Goal: Task Accomplishment & Management: Manage account settings

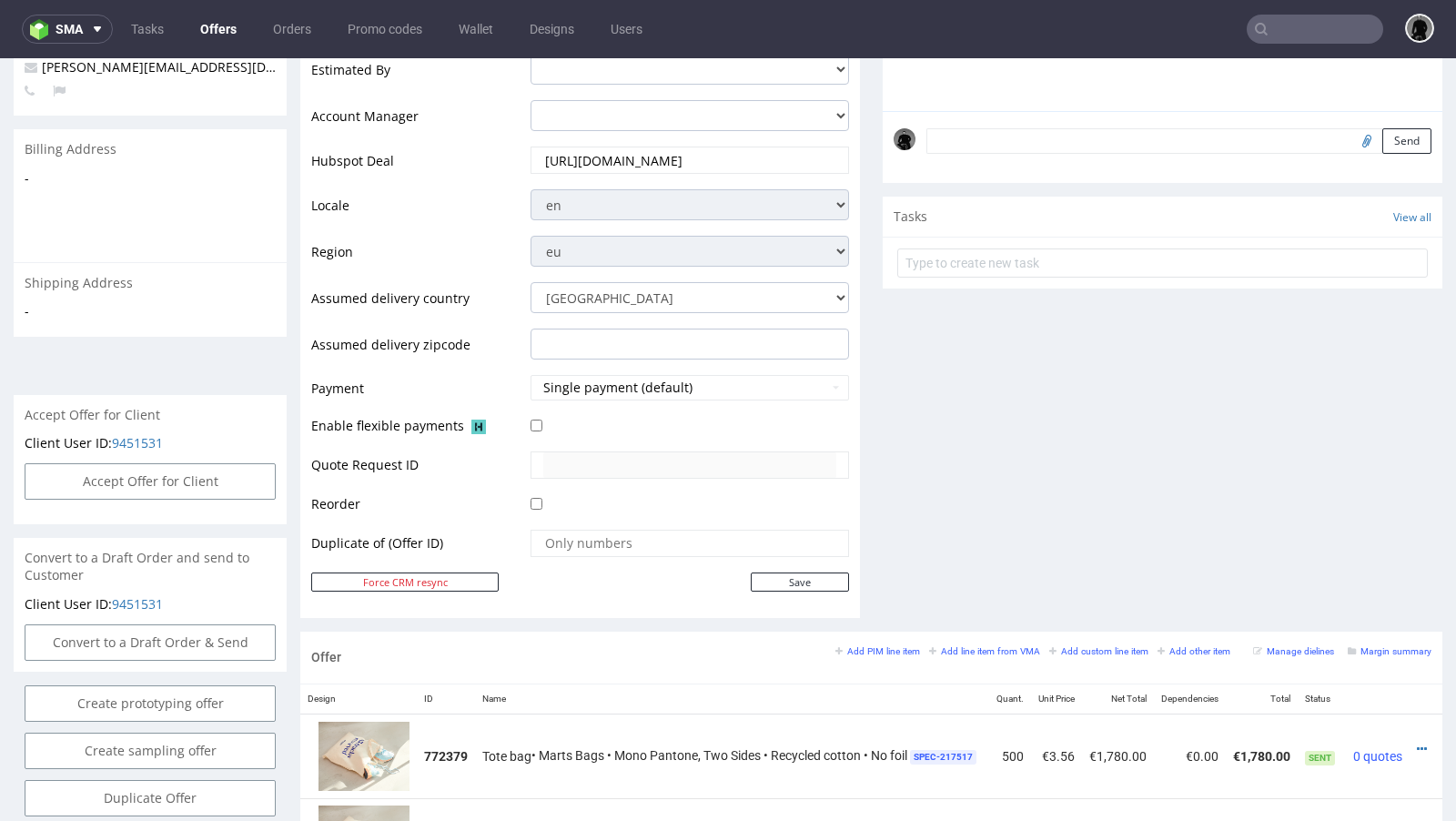
scroll to position [822, 0]
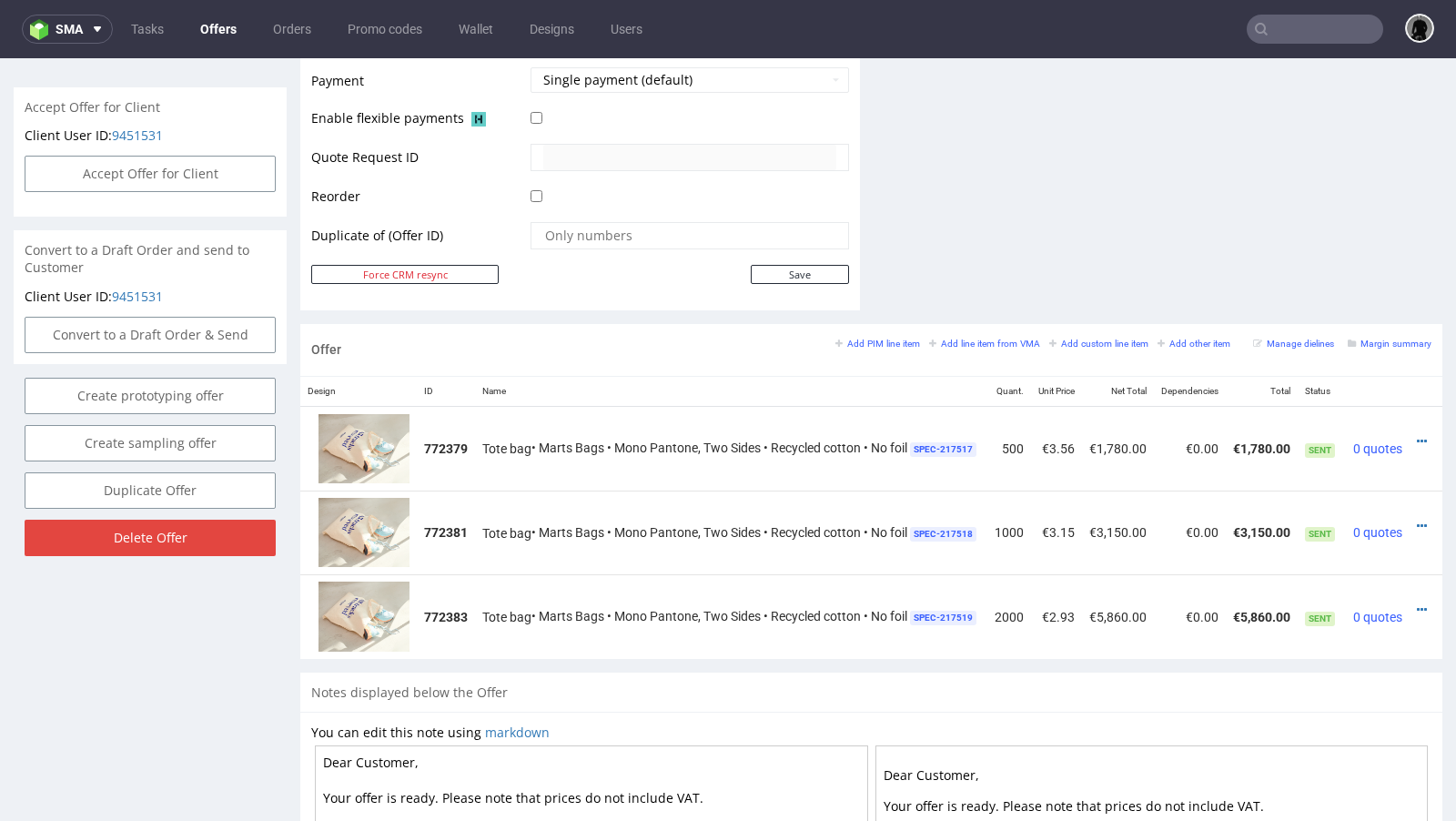
click at [226, 39] on link "Offers" at bounding box center [218, 29] width 58 height 30
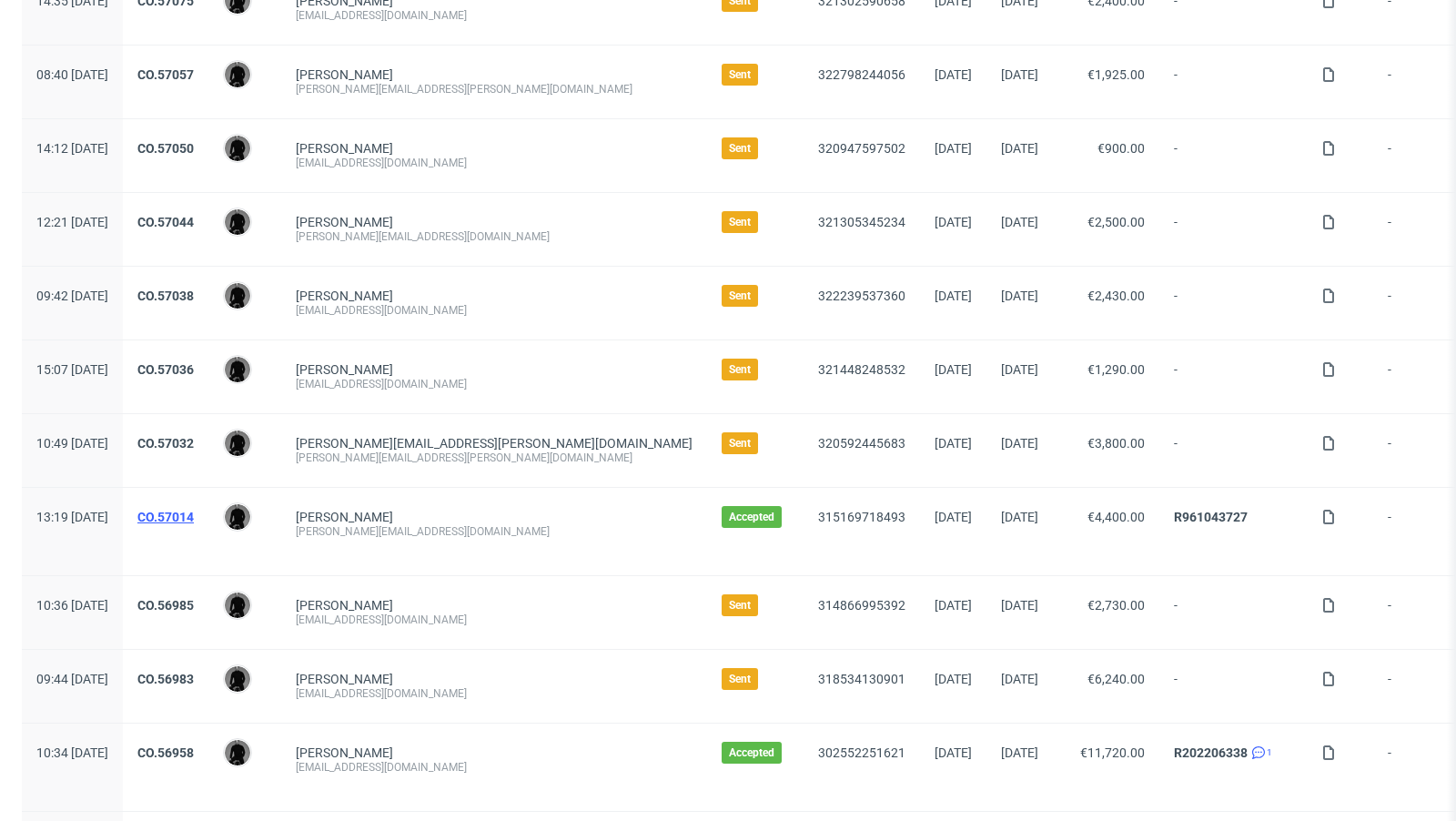
click at [194, 514] on link "CO.57014" at bounding box center [165, 517] width 56 height 14
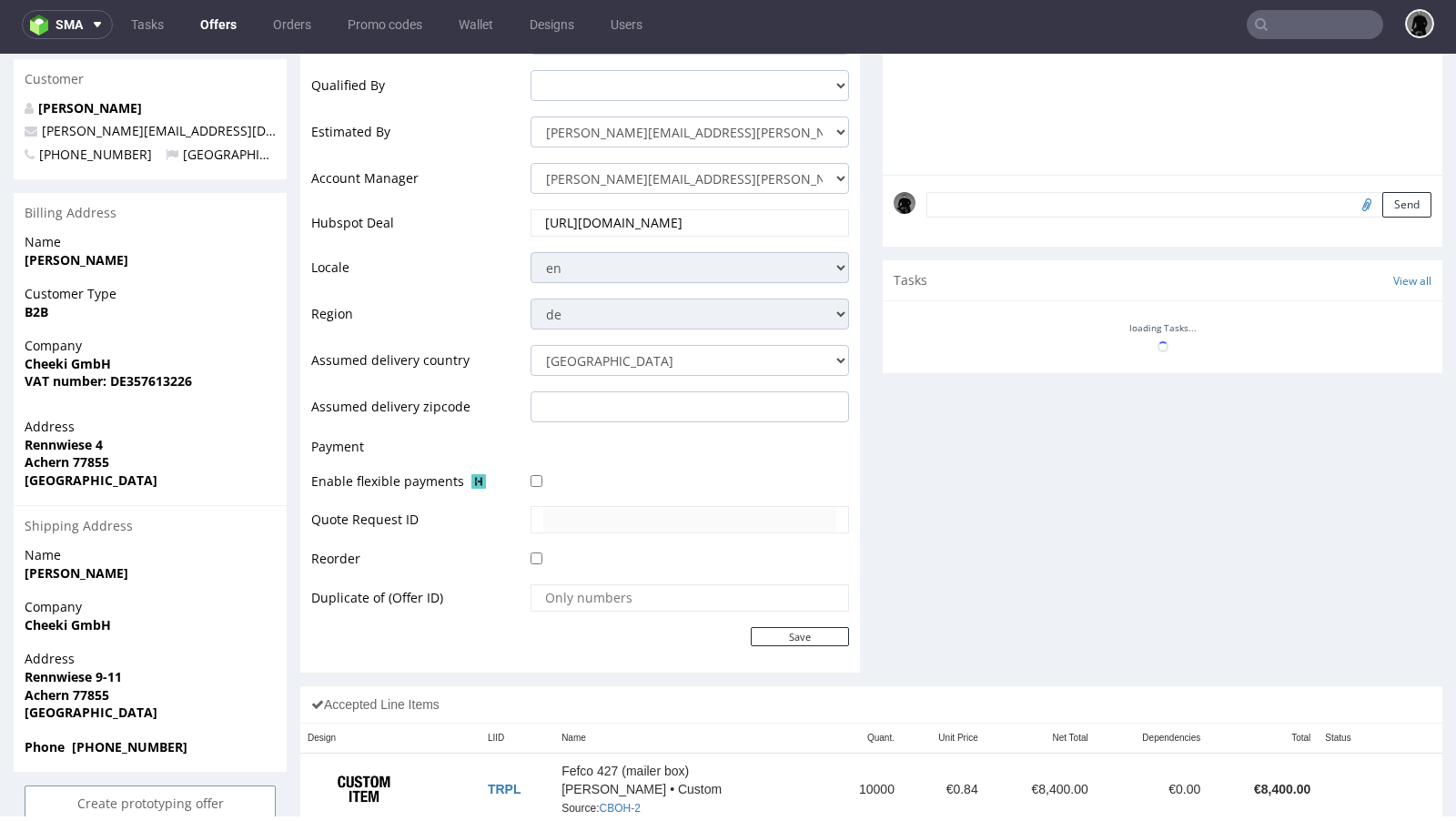
scroll to position [862, 0]
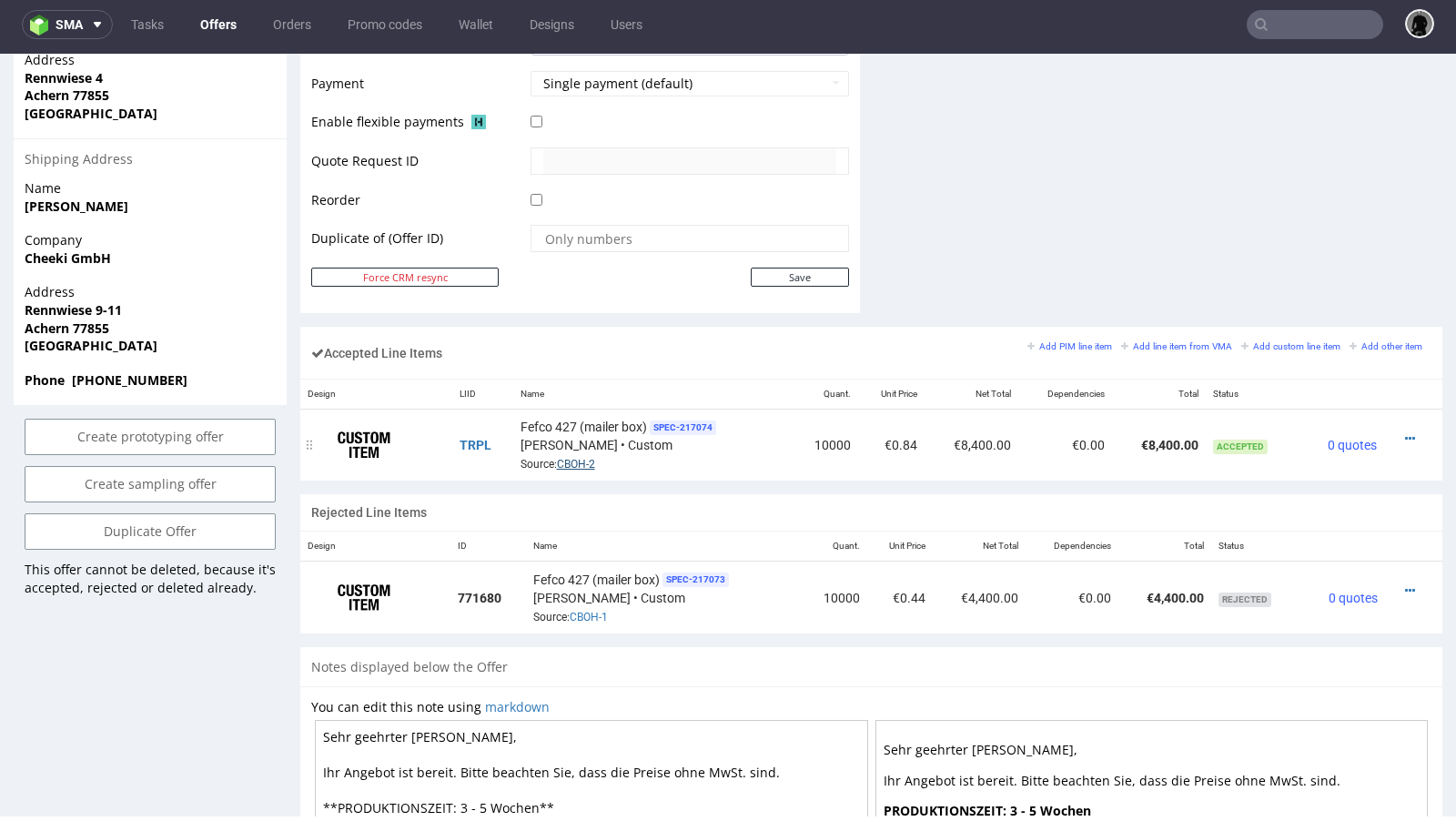
click at [587, 461] on link "CBOH-2" at bounding box center [576, 463] width 38 height 12
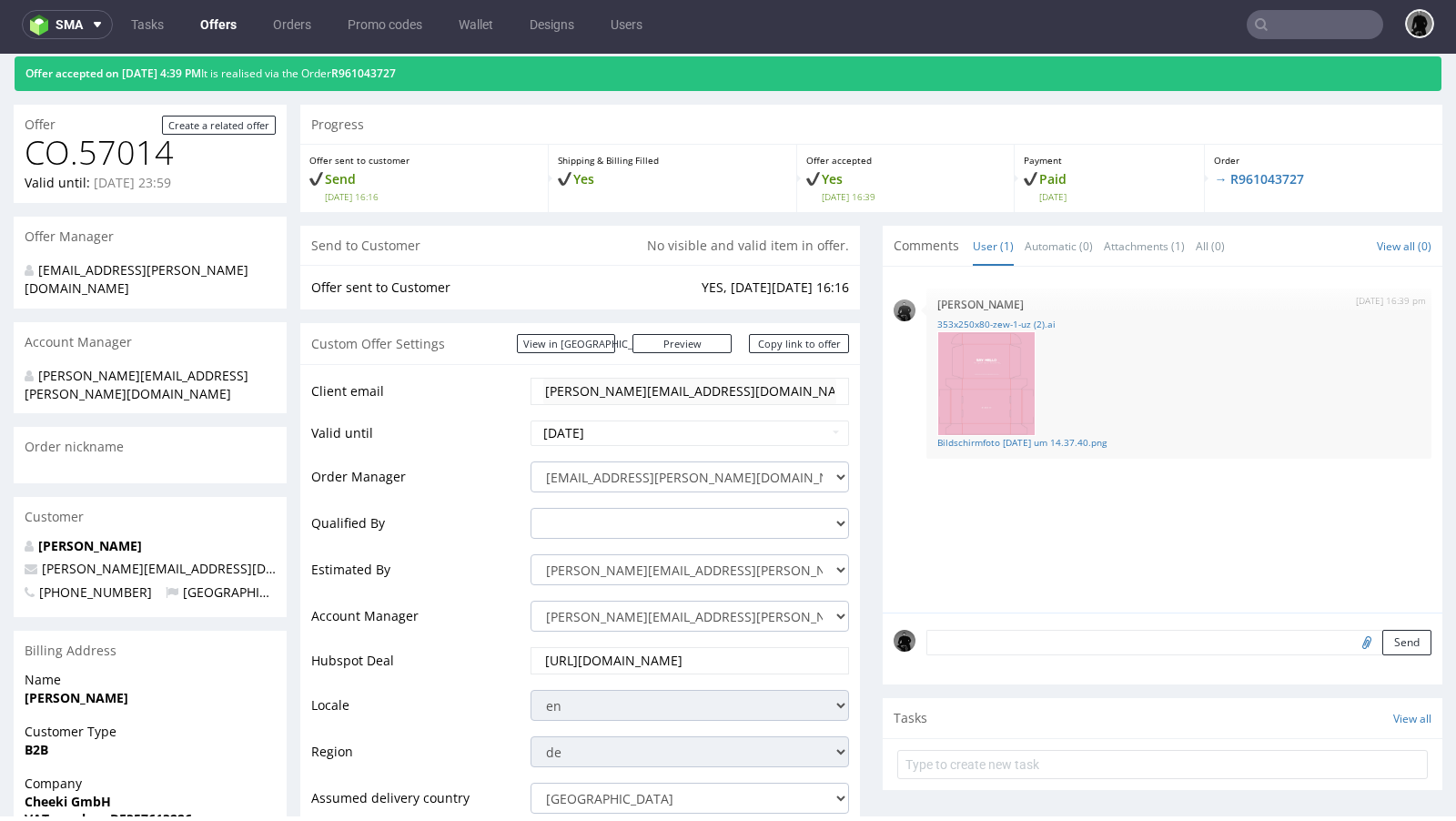
scroll to position [0, 0]
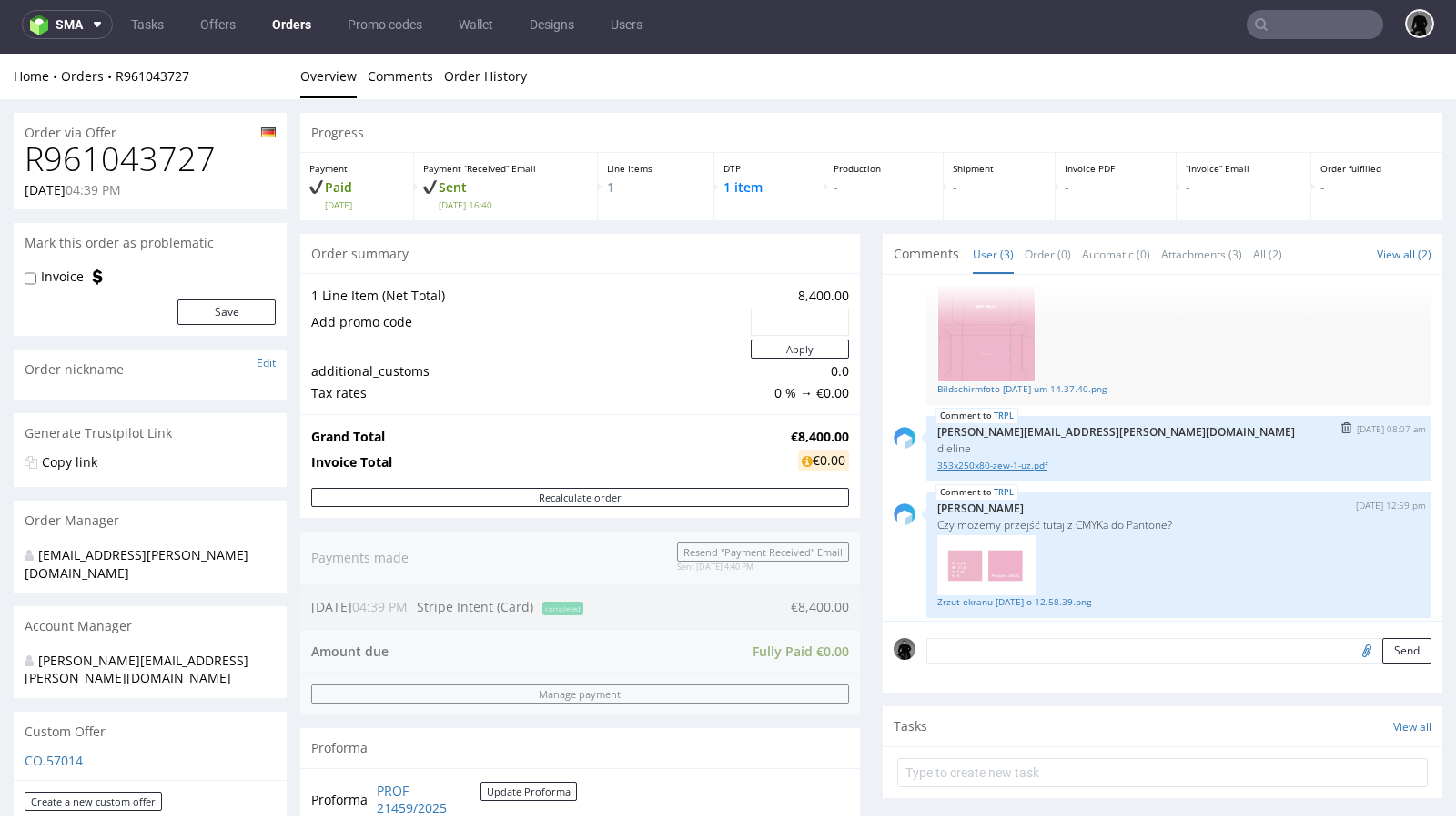
scroll to position [70, 0]
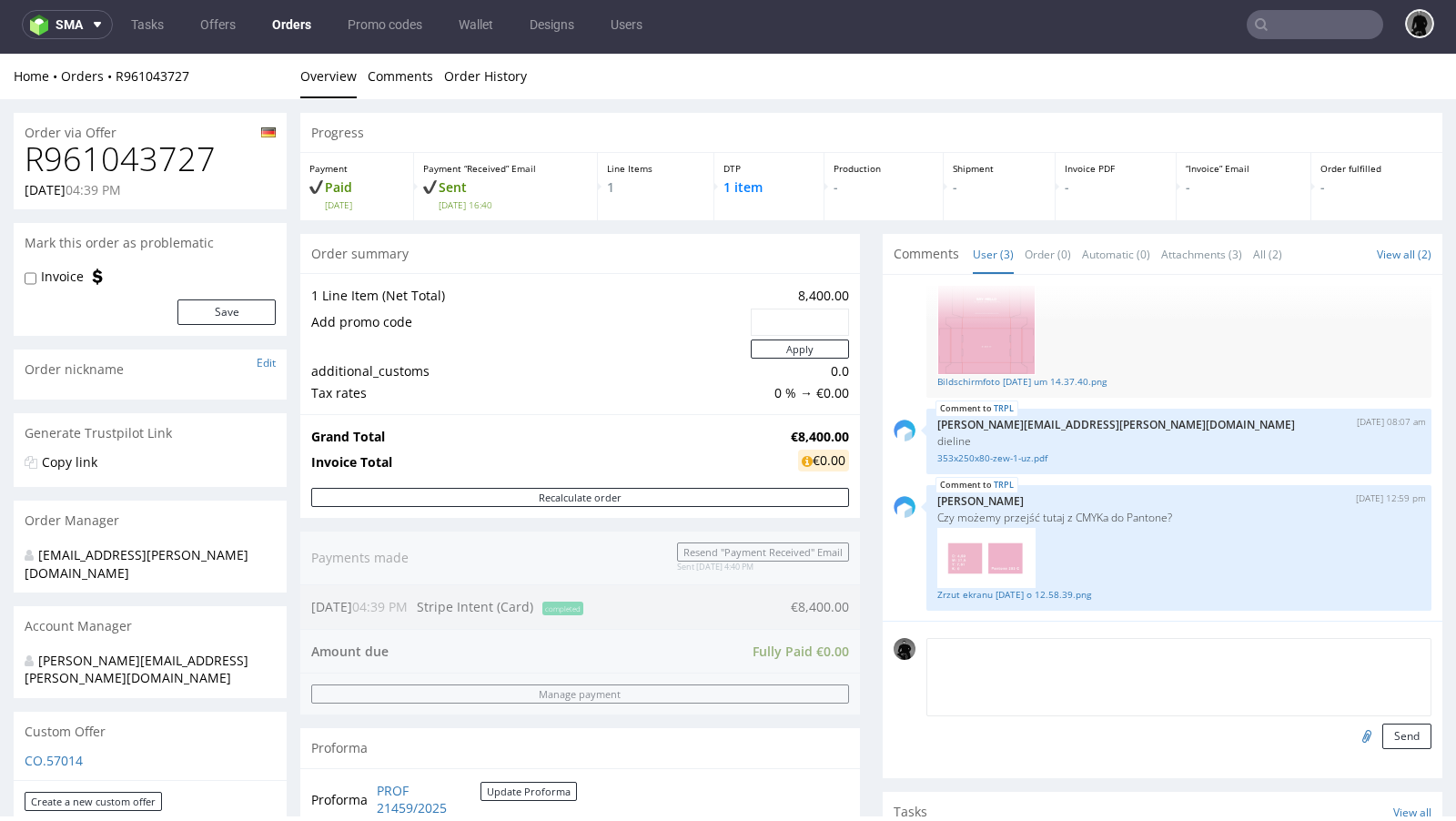
click at [1014, 648] on textarea at bounding box center [1179, 677] width 505 height 78
paste textarea "Varnish inside matt"
type textarea "Varnish inside: Gloss!"
click at [1212, 668] on button "Send" at bounding box center [1407, 736] width 50 height 26
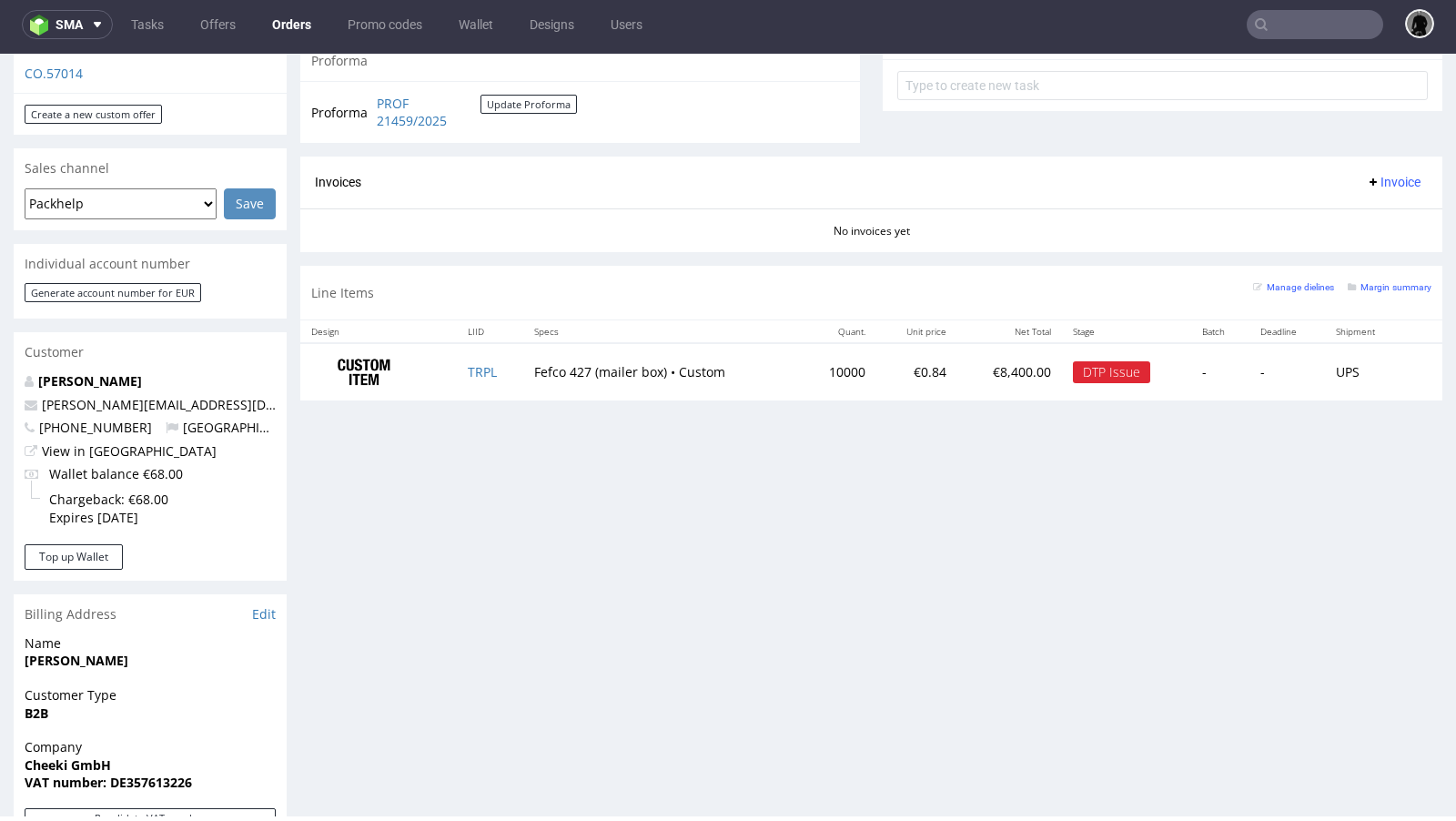
scroll to position [0, 0]
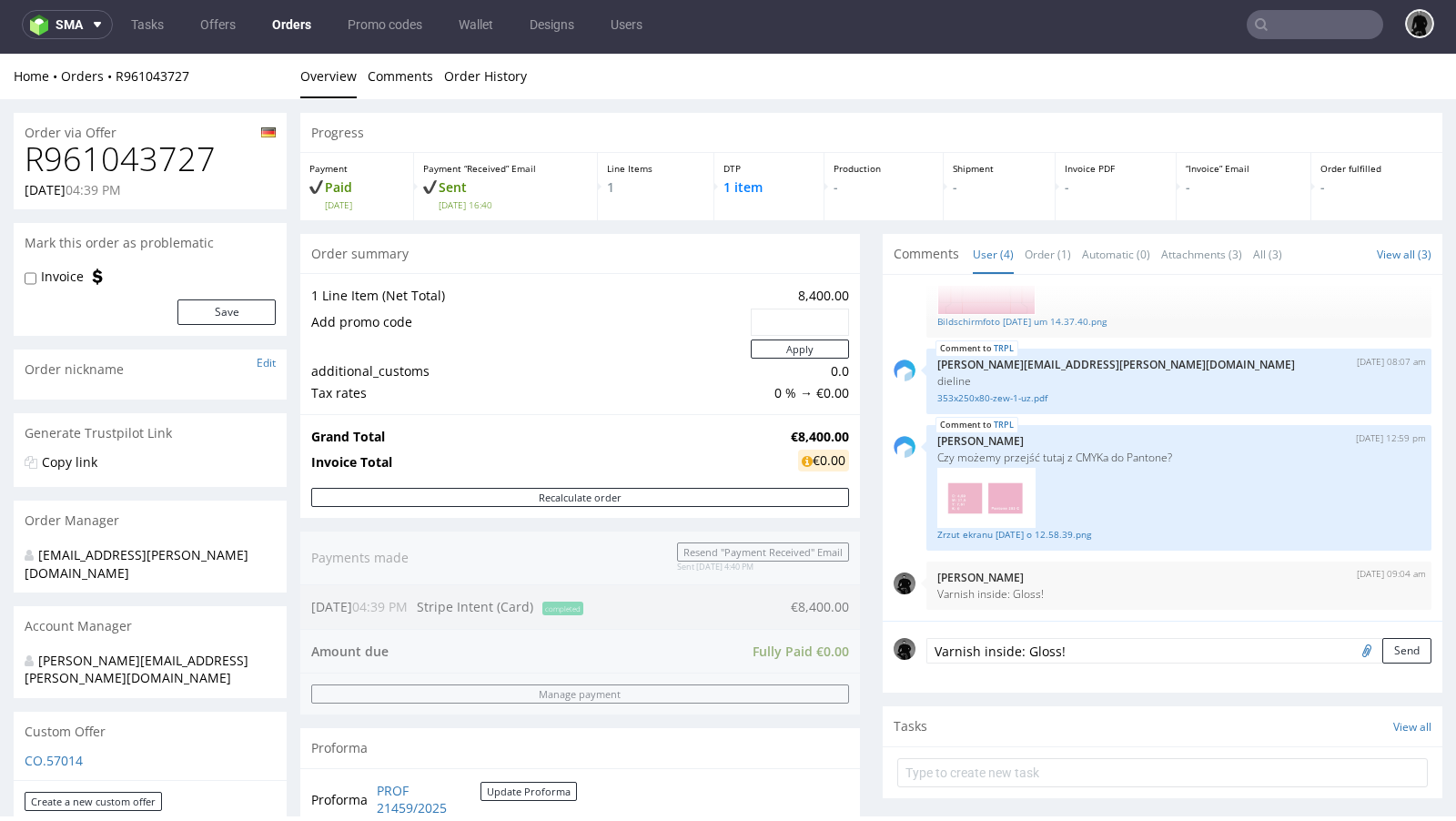
click at [48, 668] on p "CO.57014" at bounding box center [150, 760] width 251 height 18
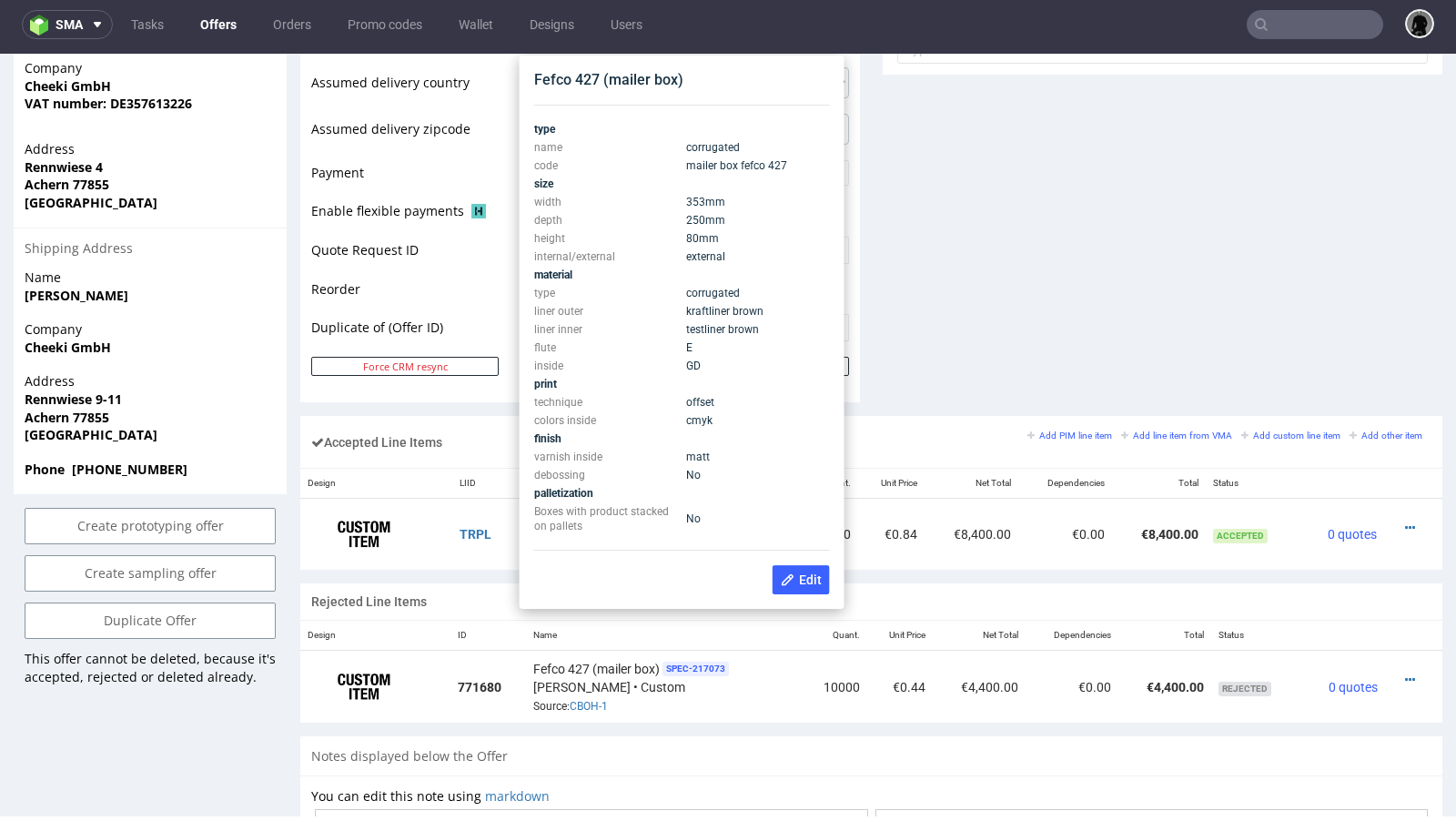
scroll to position [770, 0]
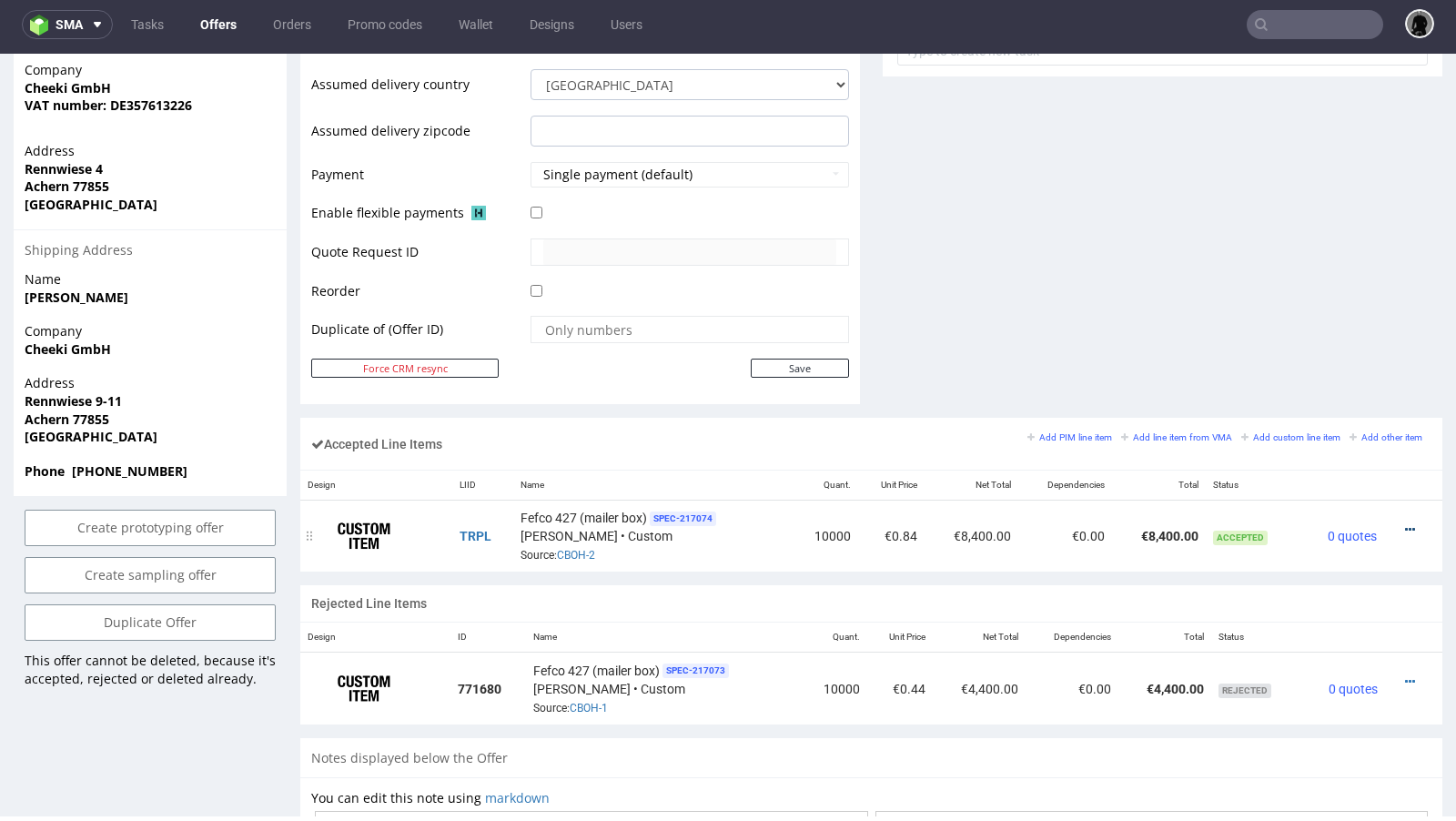
click at [1212, 523] on icon at bounding box center [1410, 529] width 10 height 12
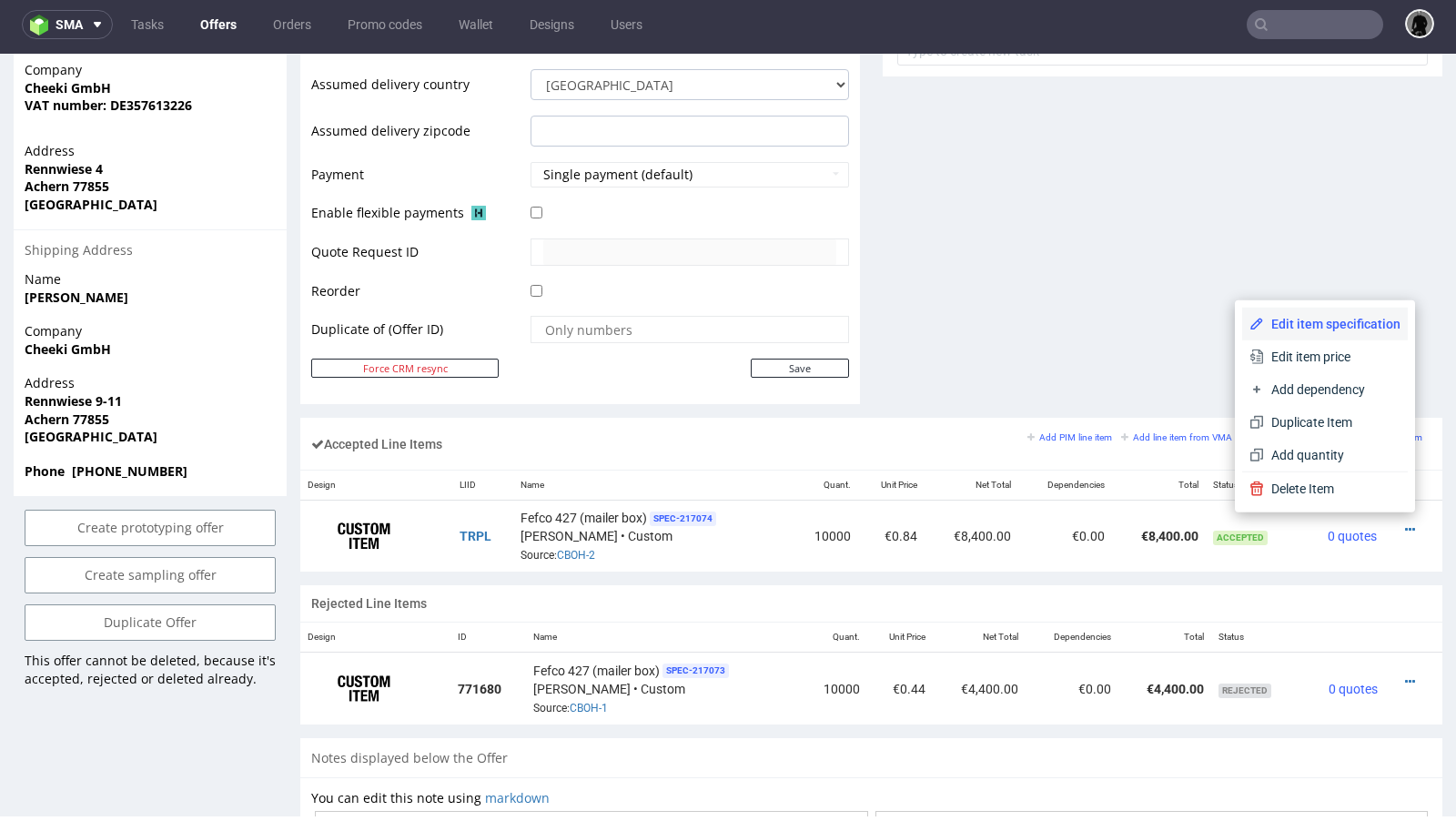
click at [1212, 325] on span "Edit item specification" at bounding box center [1332, 323] width 136 height 18
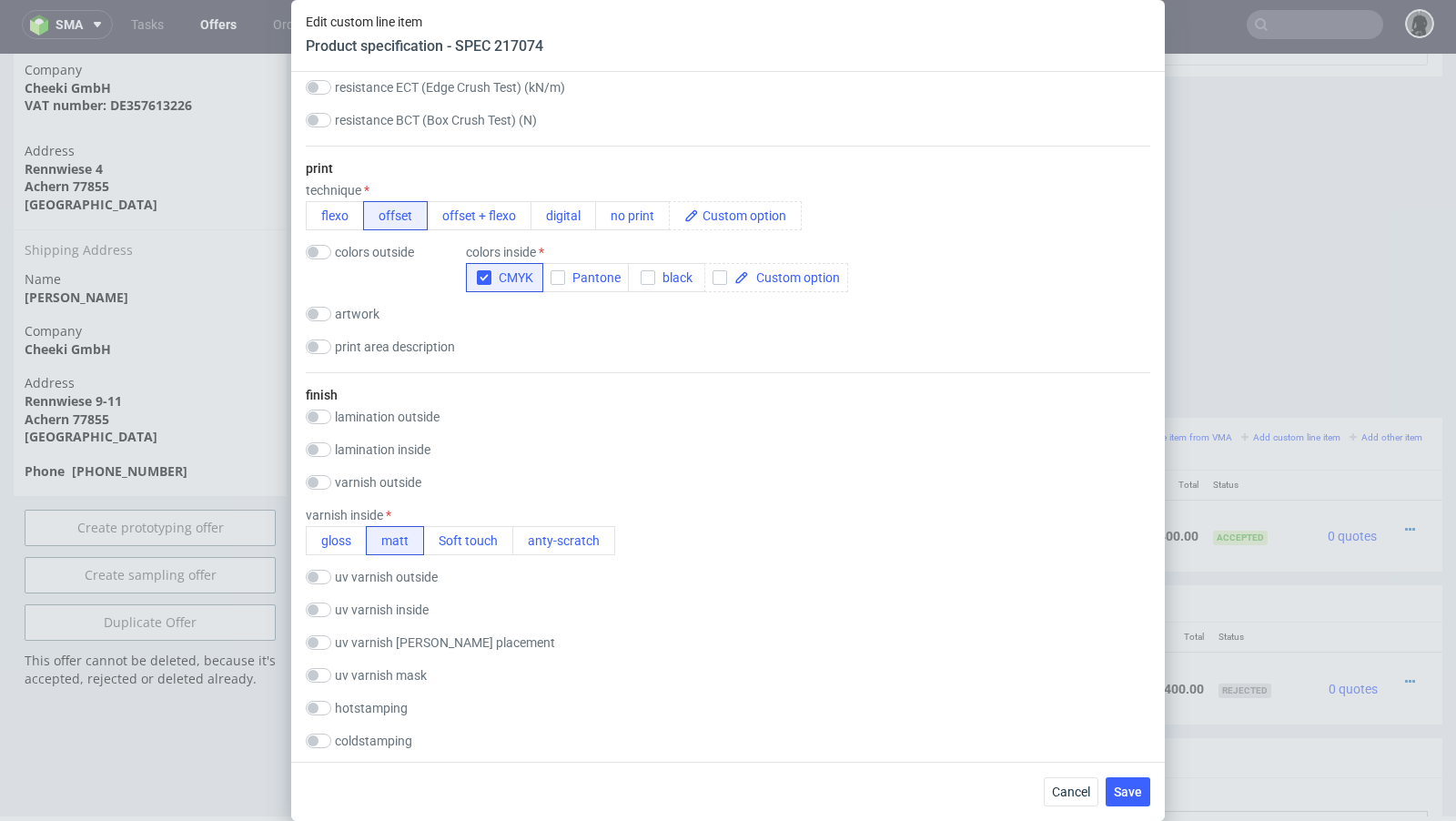
scroll to position [1047, 0]
click at [335, 530] on button "gloss" at bounding box center [337, 537] width 61 height 30
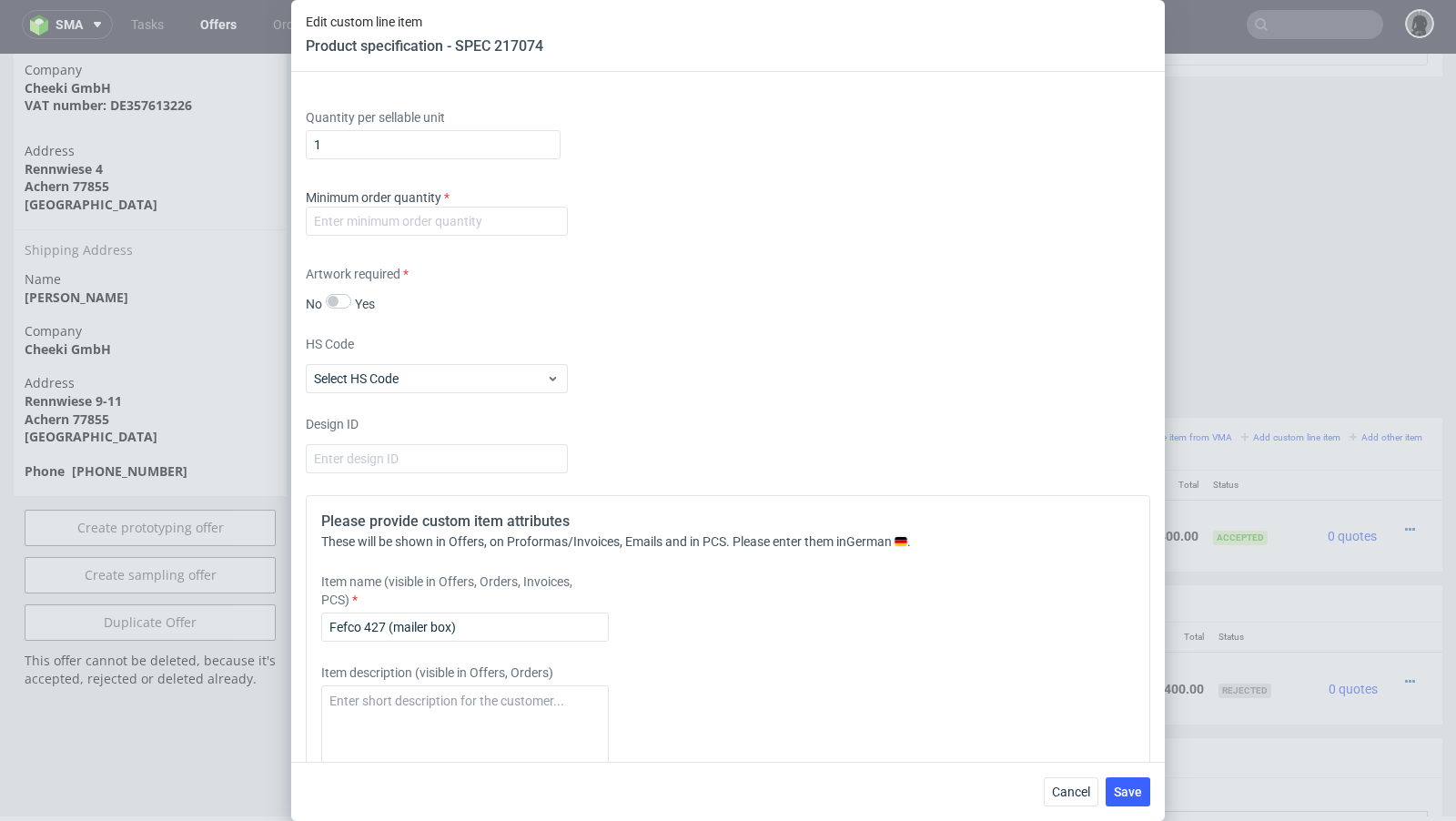
scroll to position [2773, 0]
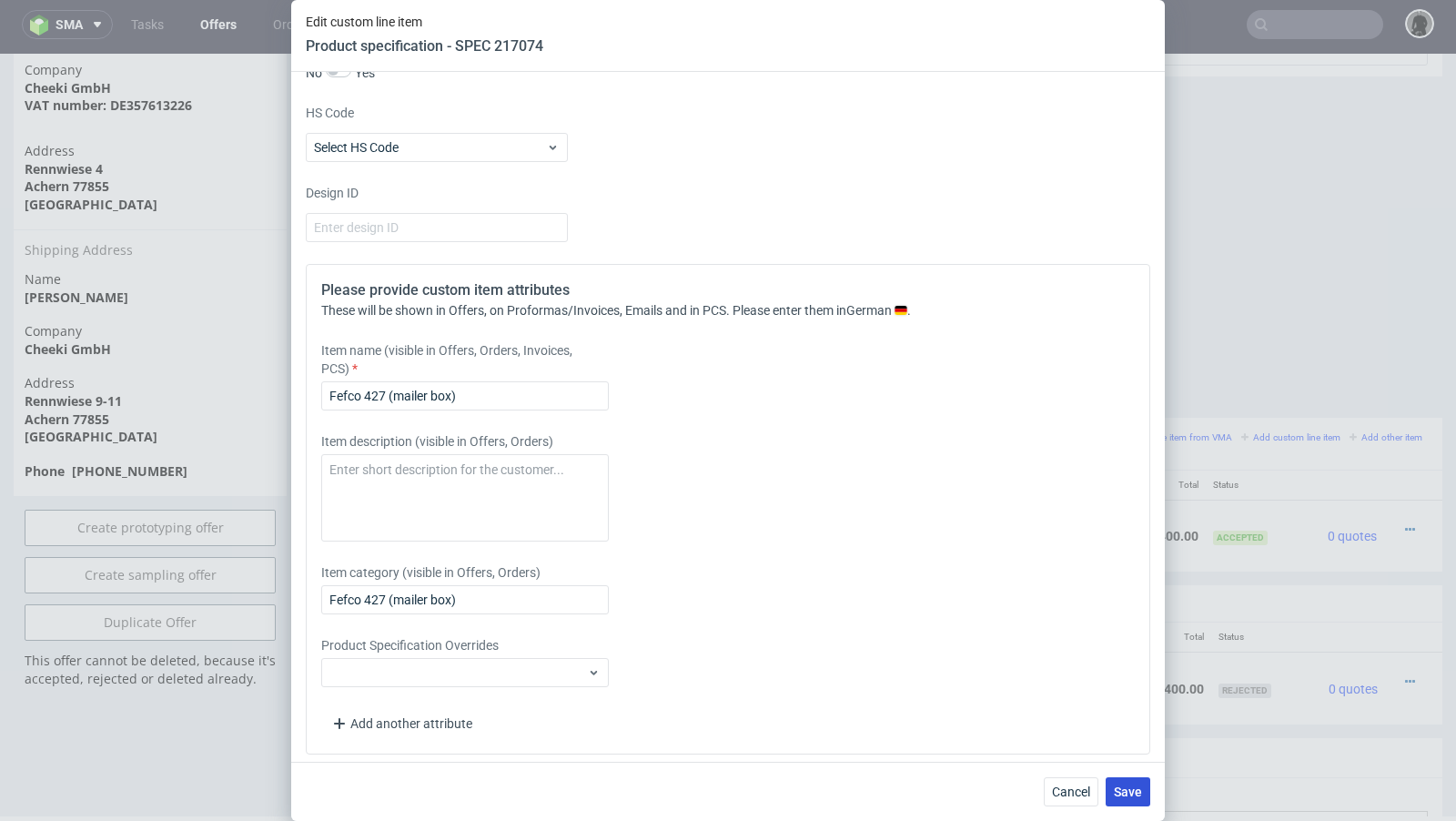
click at [1135, 668] on button "Save" at bounding box center [1128, 791] width 45 height 30
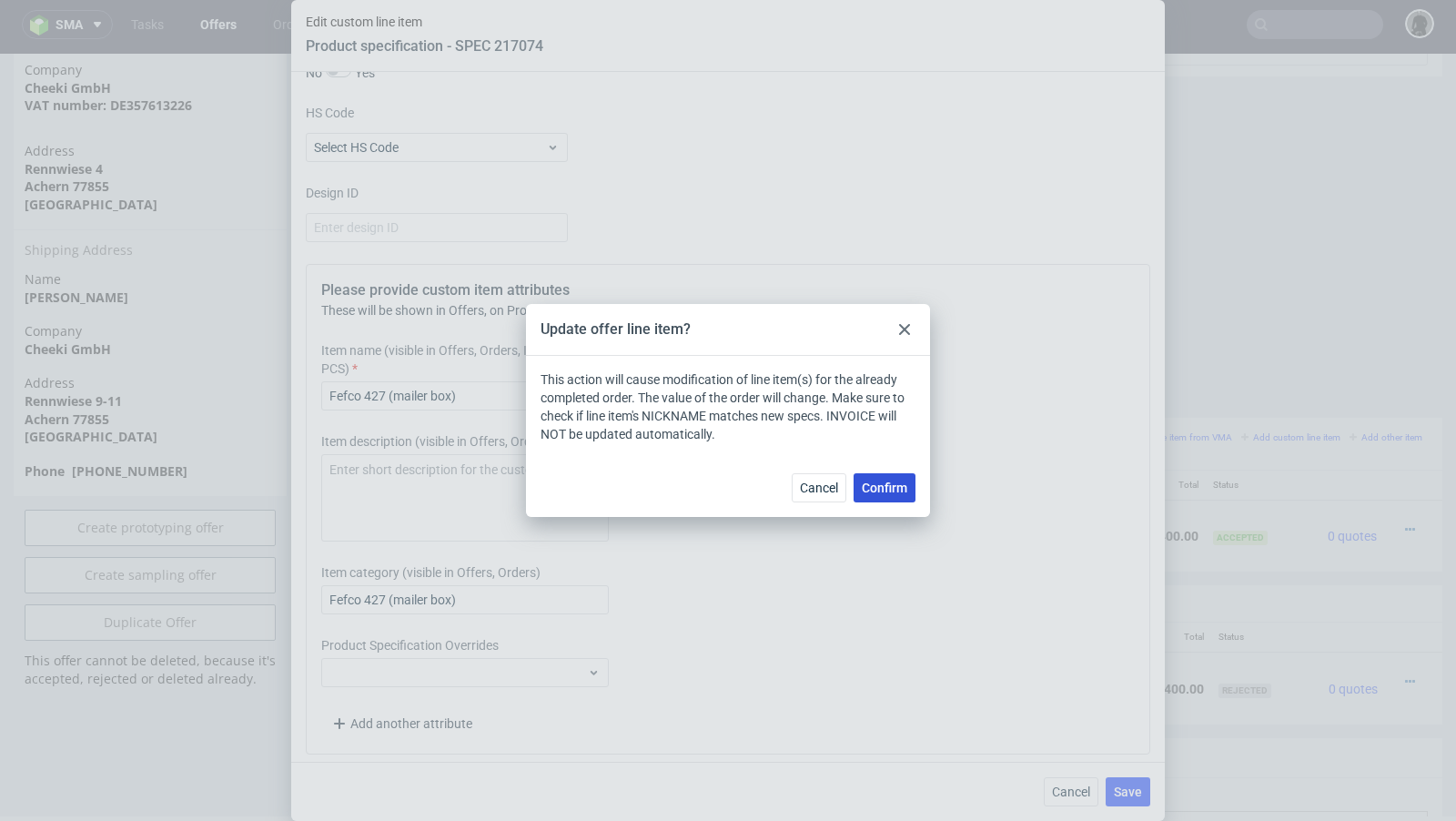
click at [883, 477] on button "Confirm" at bounding box center [884, 487] width 62 height 30
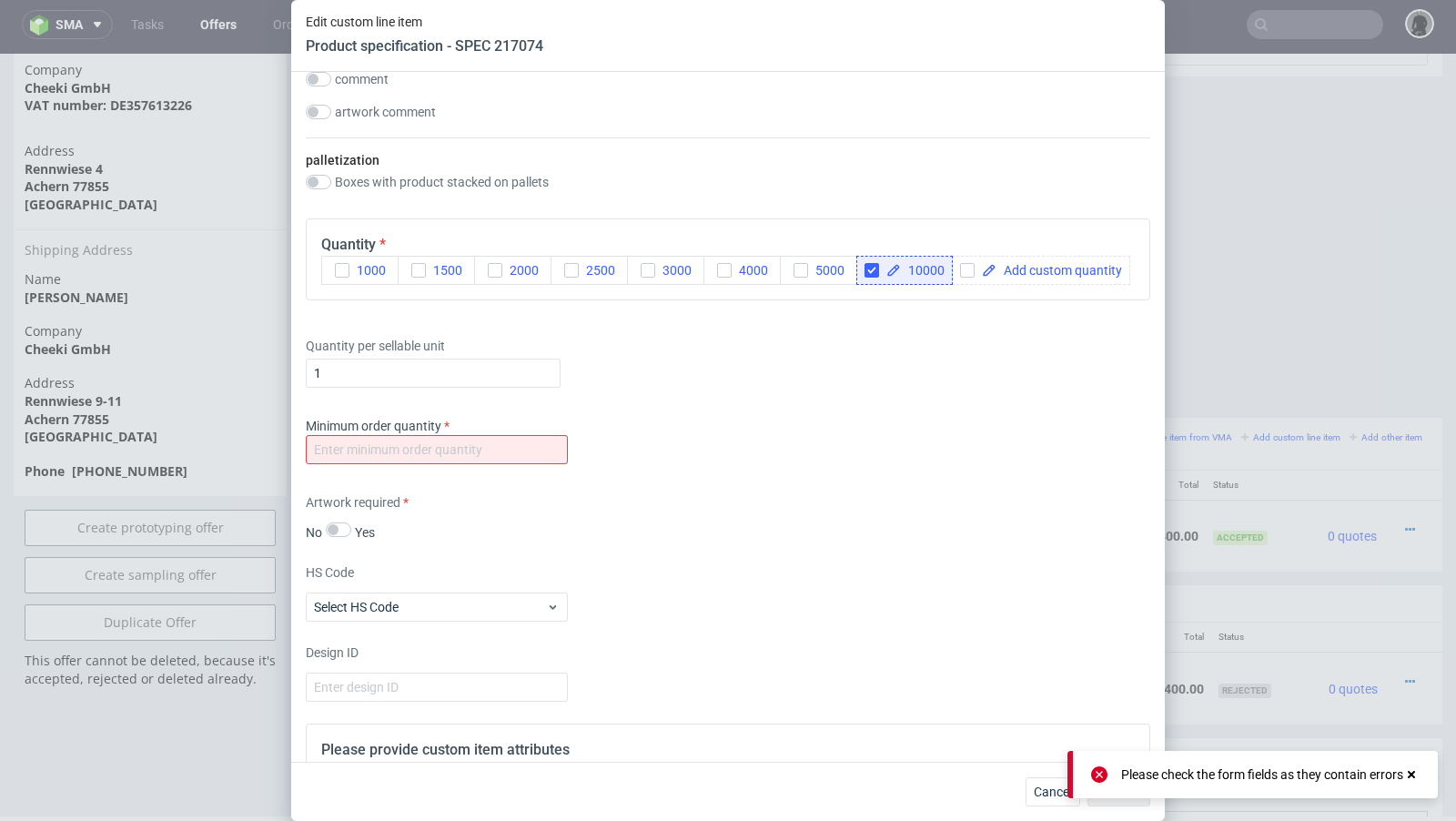
scroll to position [2309, 0]
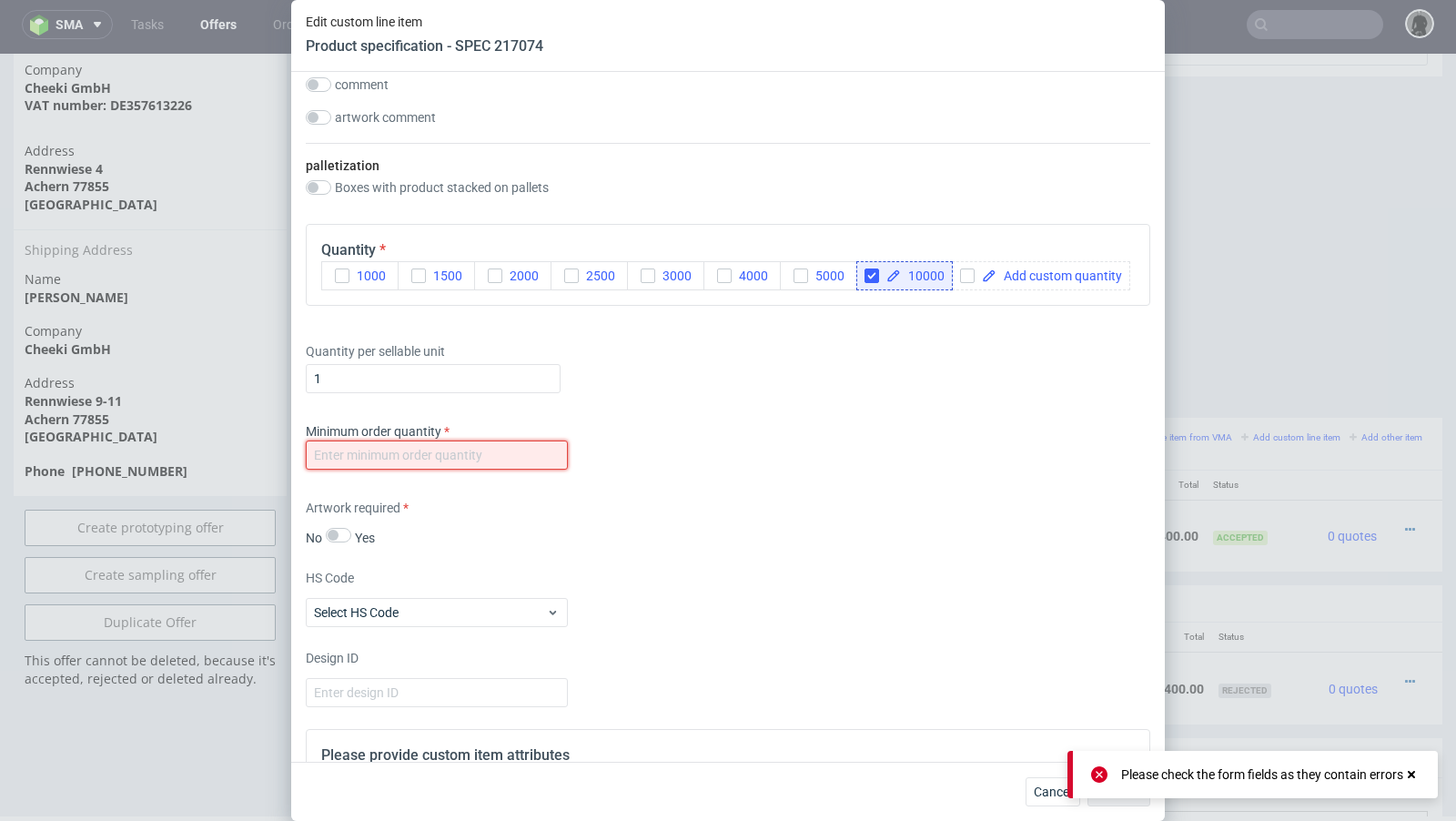
click at [467, 441] on input "number" at bounding box center [437, 455] width 262 height 30
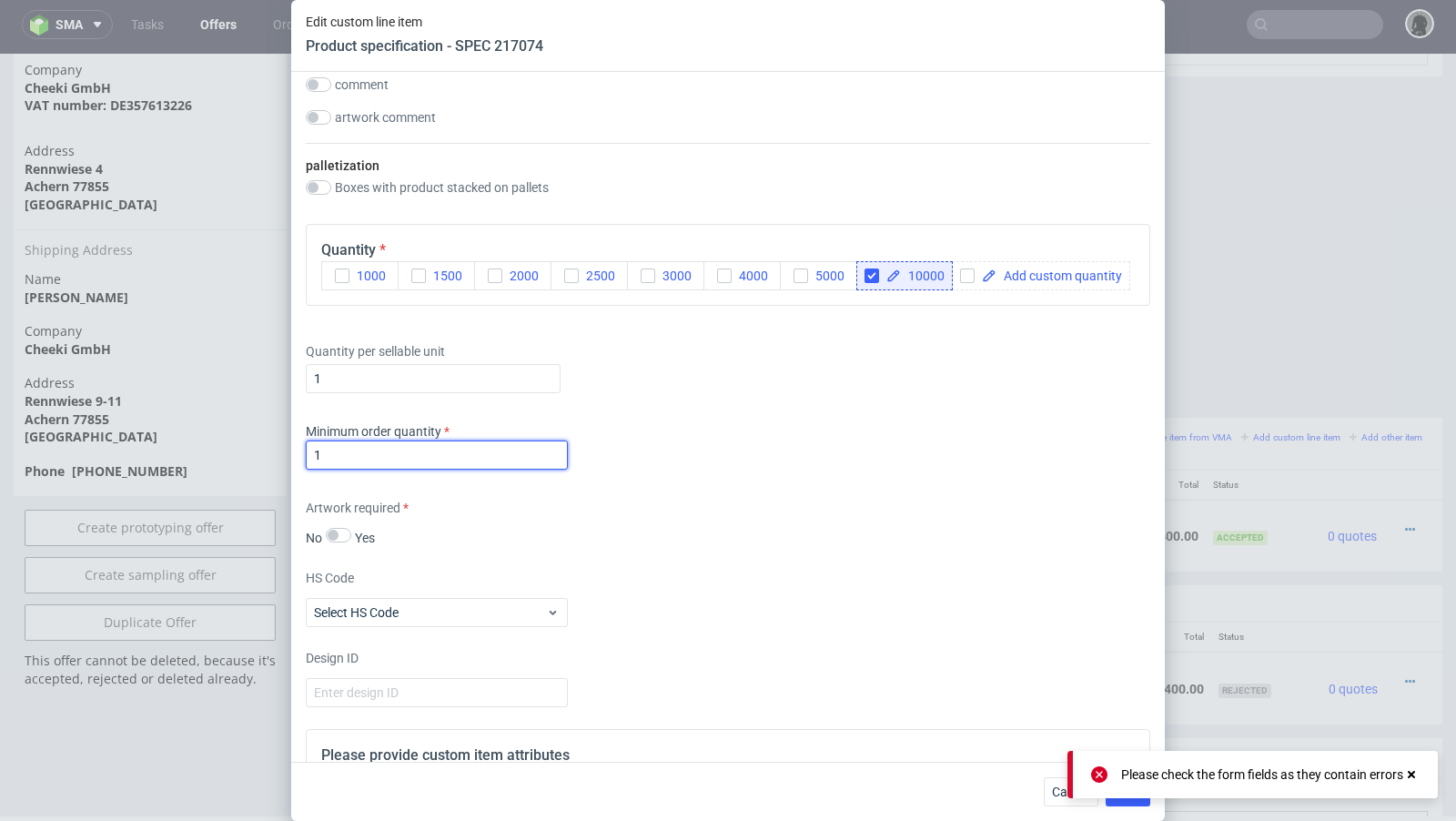
scroll to position [2773, 0]
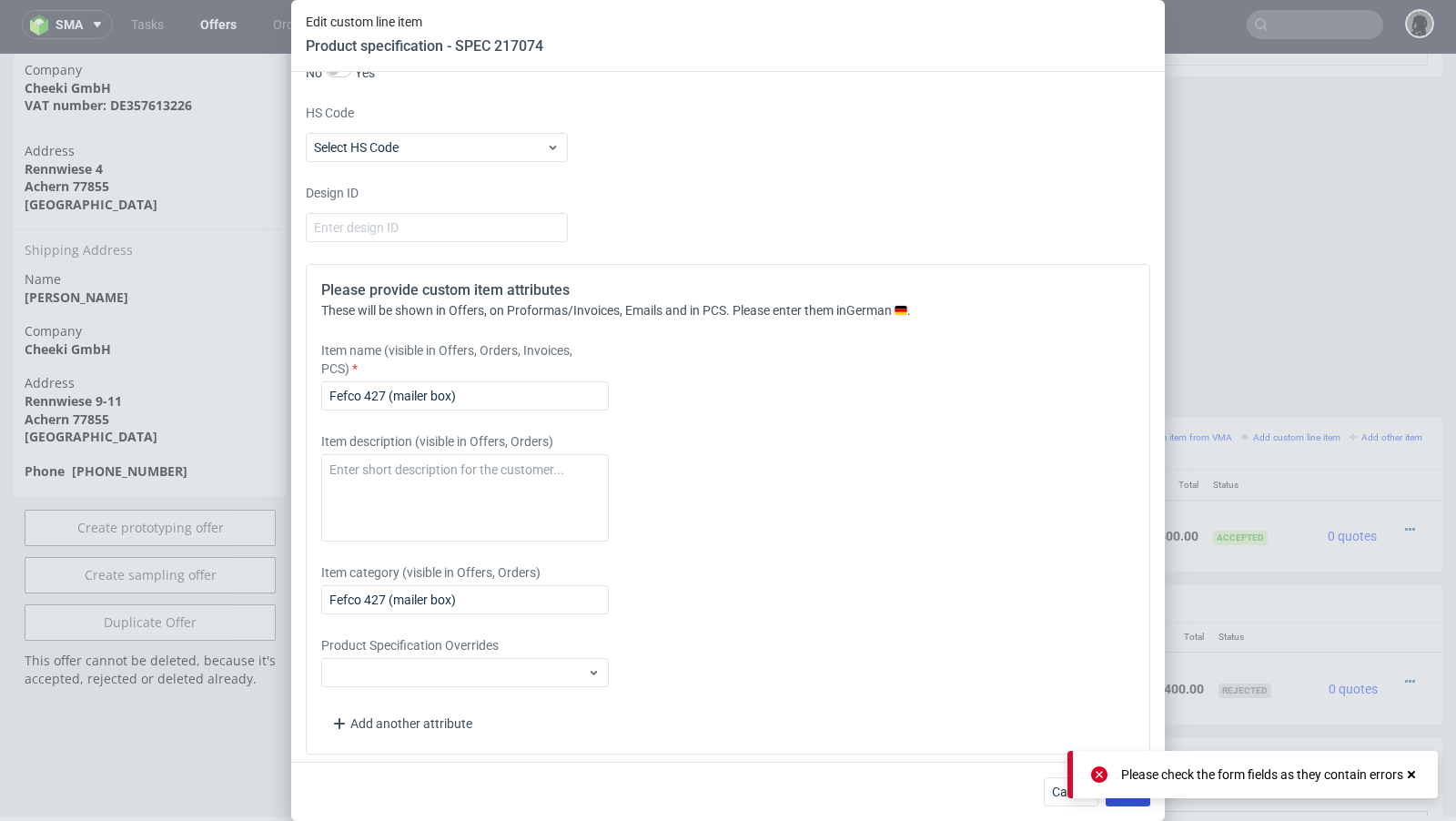
type input "1"
click at [1130, 668] on button "Save" at bounding box center [1128, 791] width 45 height 30
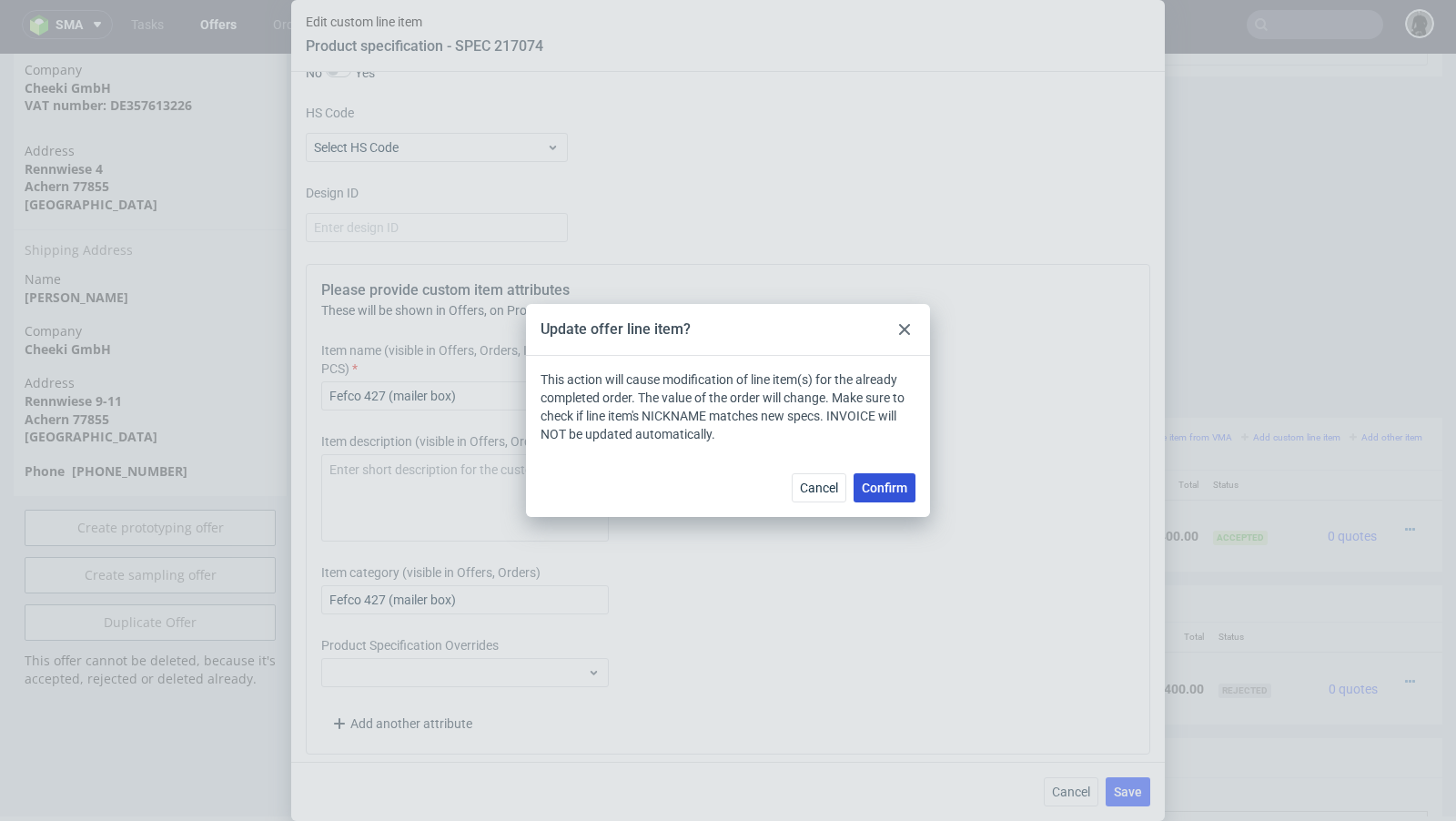
click at [896, 486] on span "Confirm" at bounding box center [885, 487] width 46 height 12
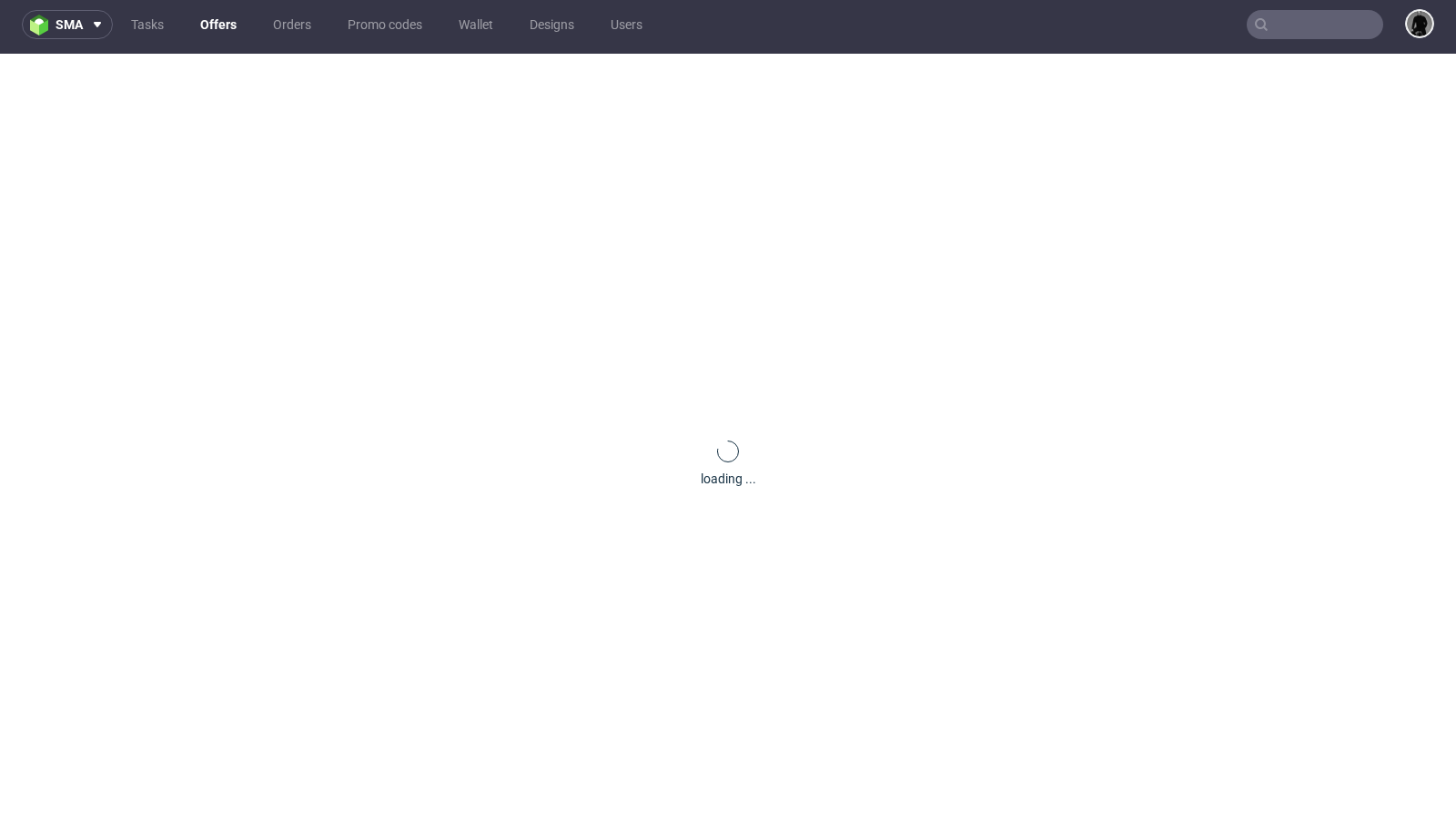
scroll to position [0, 0]
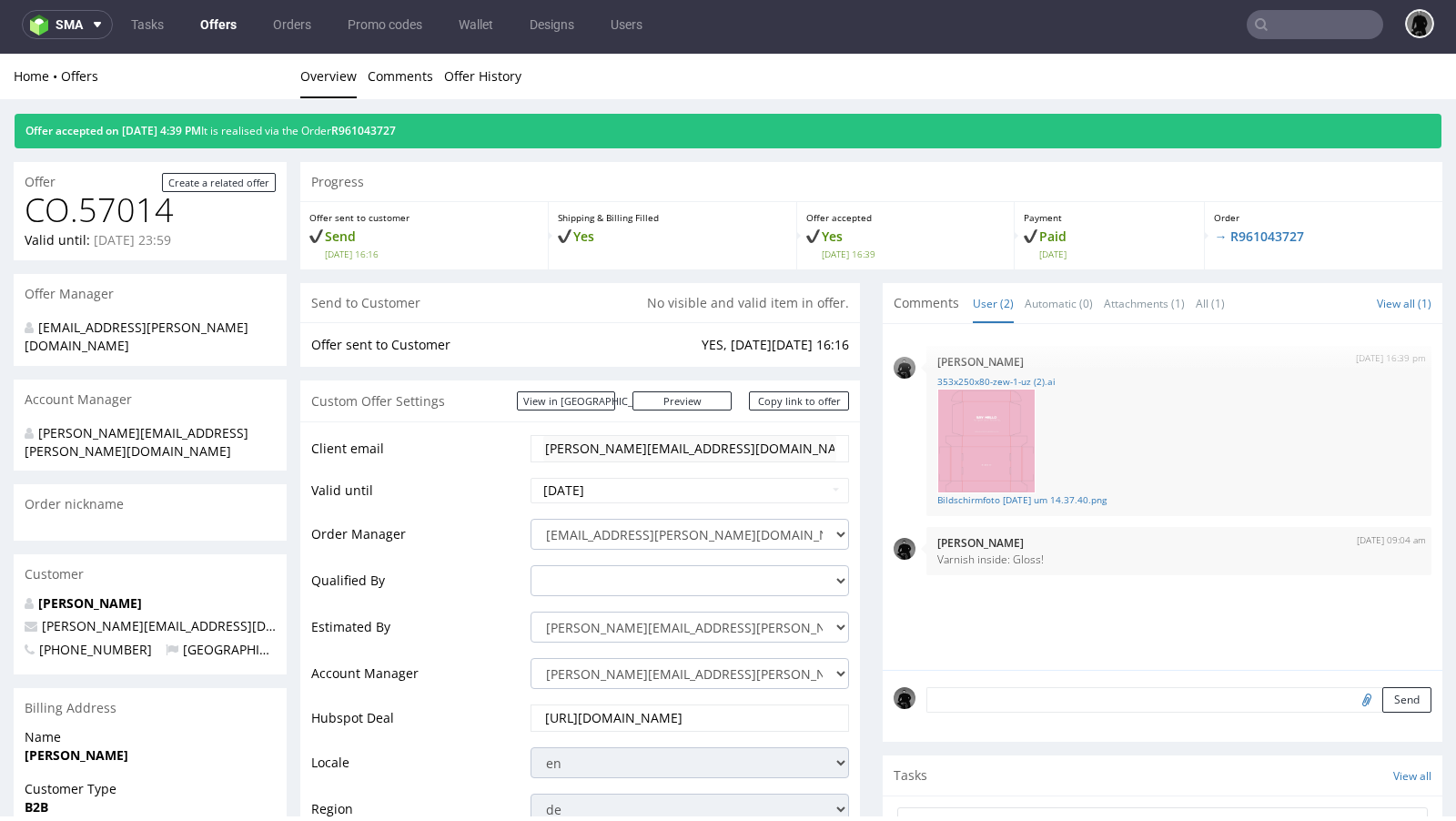
click at [223, 20] on link "Offers" at bounding box center [218, 24] width 58 height 30
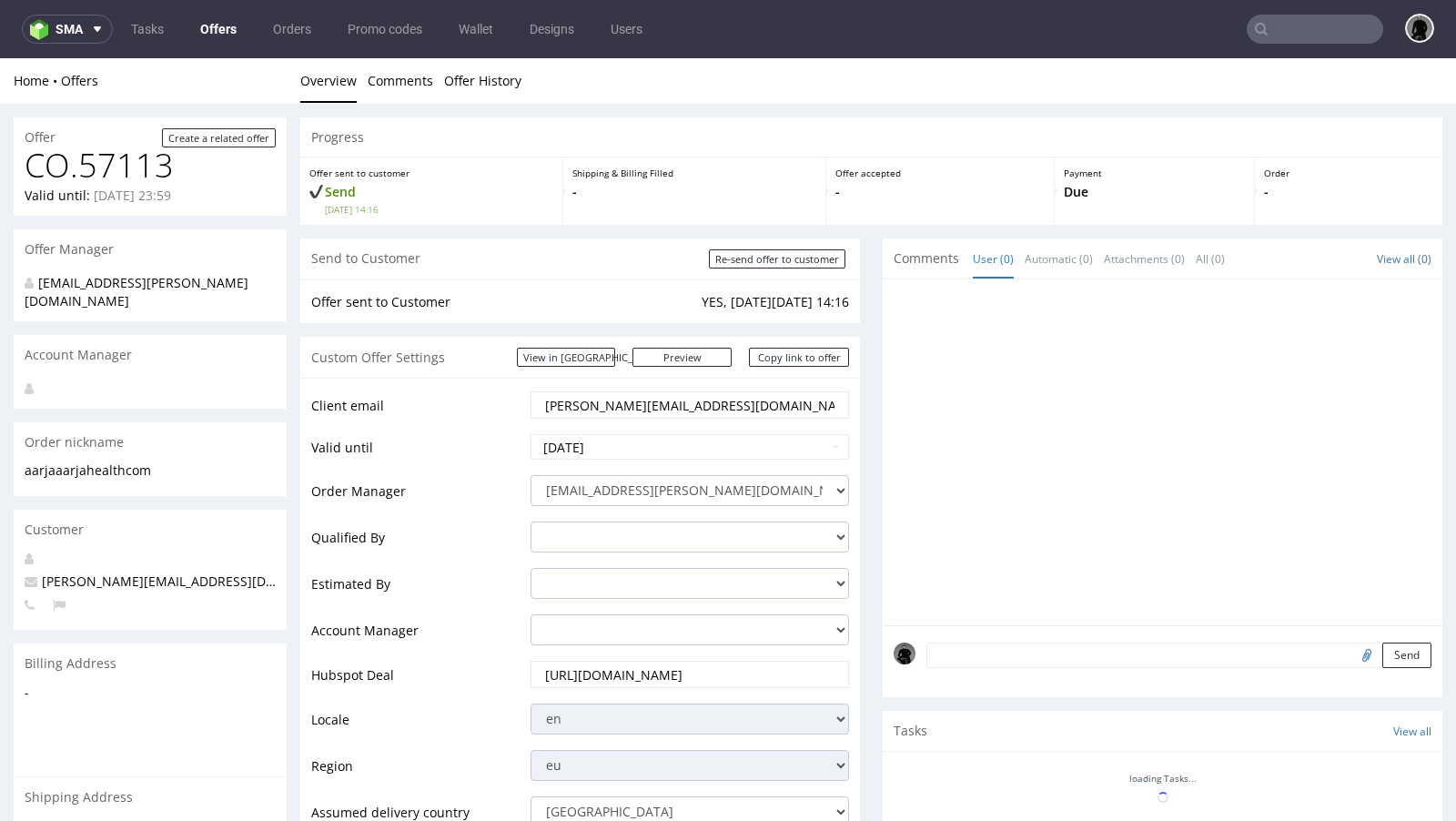
scroll to position [330, 0]
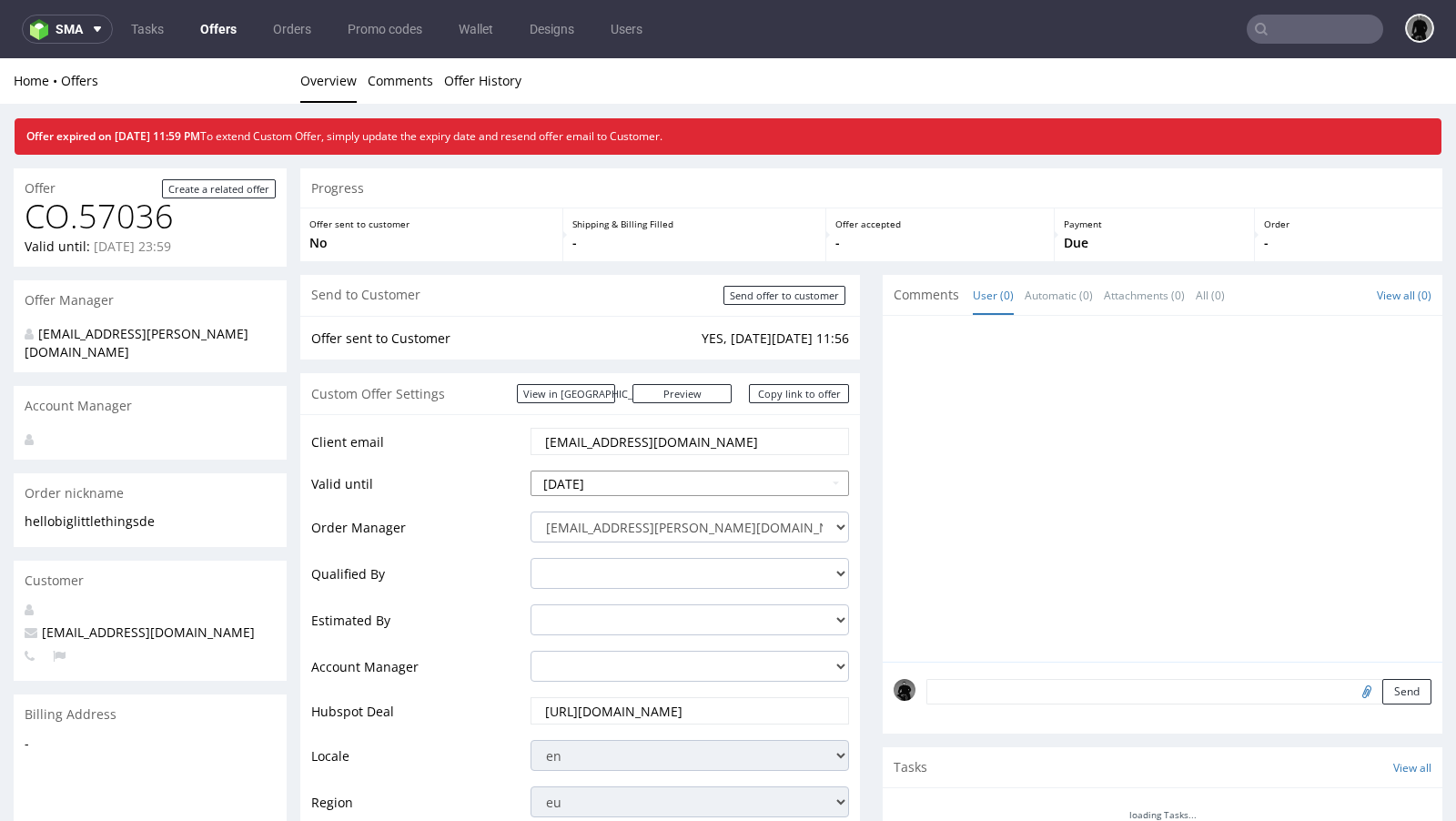
click at [627, 480] on input "[DATE]" at bounding box center [689, 482] width 318 height 26
click at [475, 490] on td "Valid until" at bounding box center [418, 489] width 215 height 41
click at [609, 490] on input "[DATE]" at bounding box center [689, 482] width 318 height 26
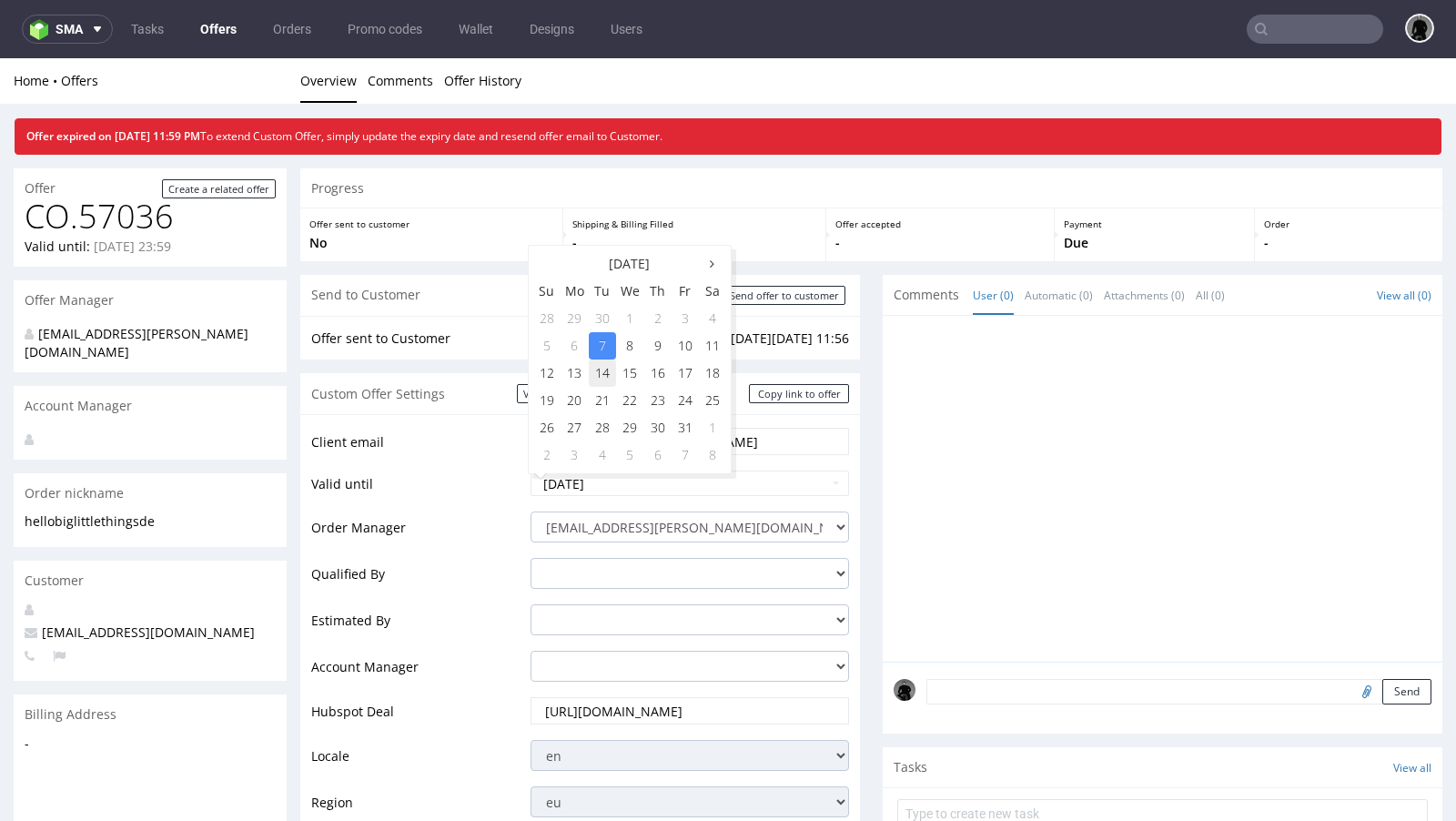
click at [605, 371] on td "14" at bounding box center [603, 373] width 28 height 28
type input "2025-10-14"
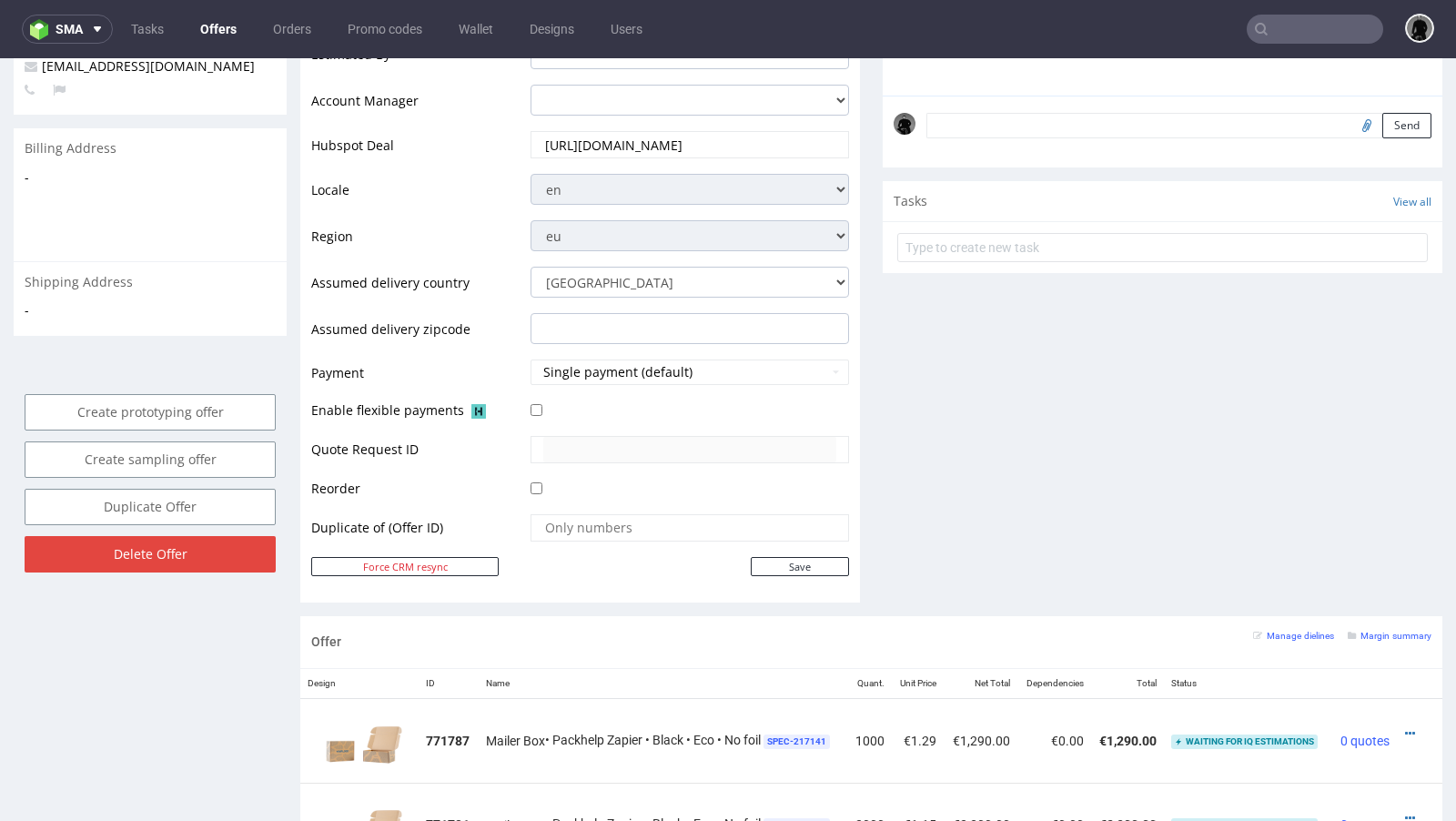
scroll to position [594, 0]
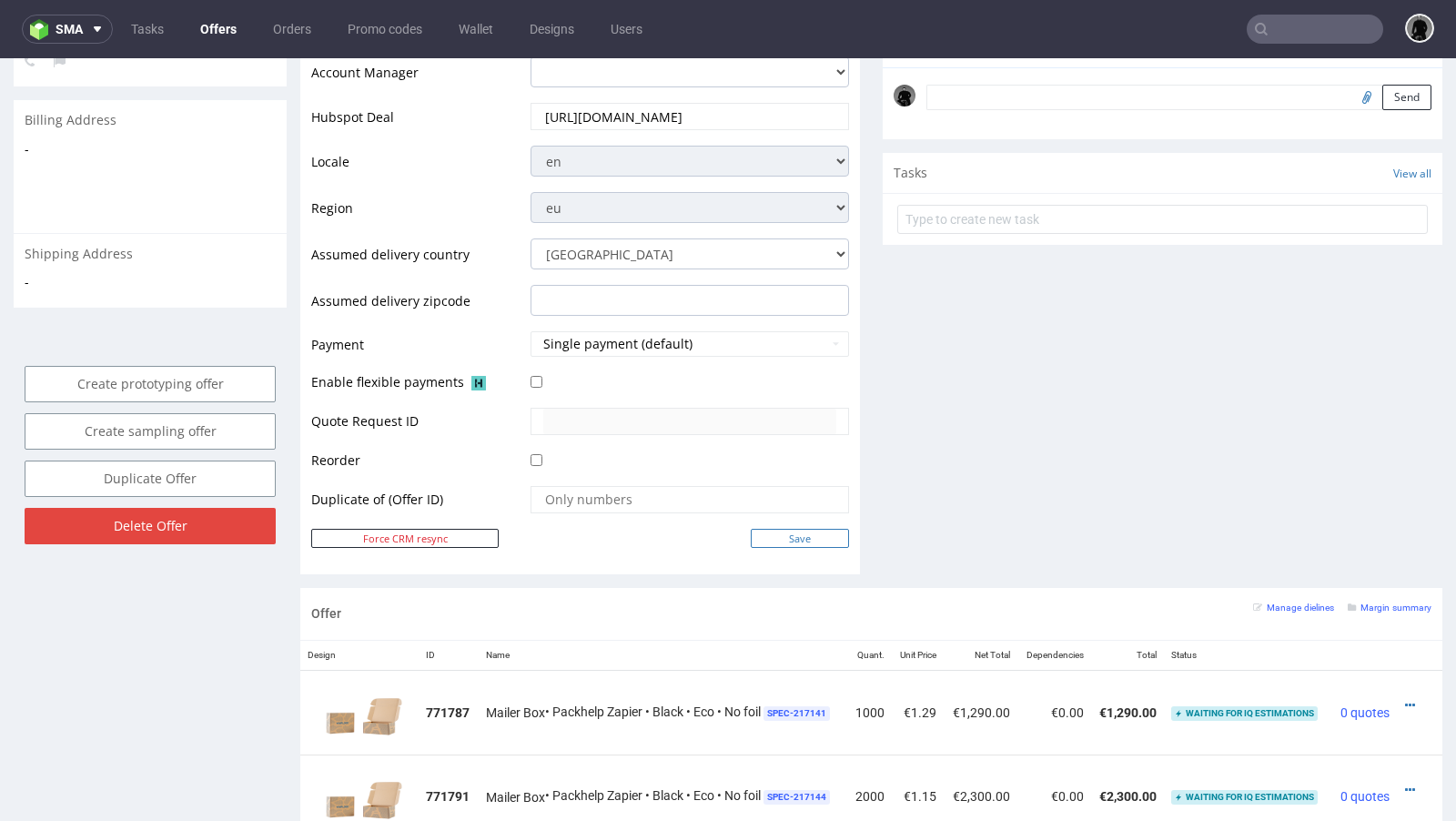
click at [770, 532] on input "Save" at bounding box center [799, 539] width 98 height 19
type input "In progress..."
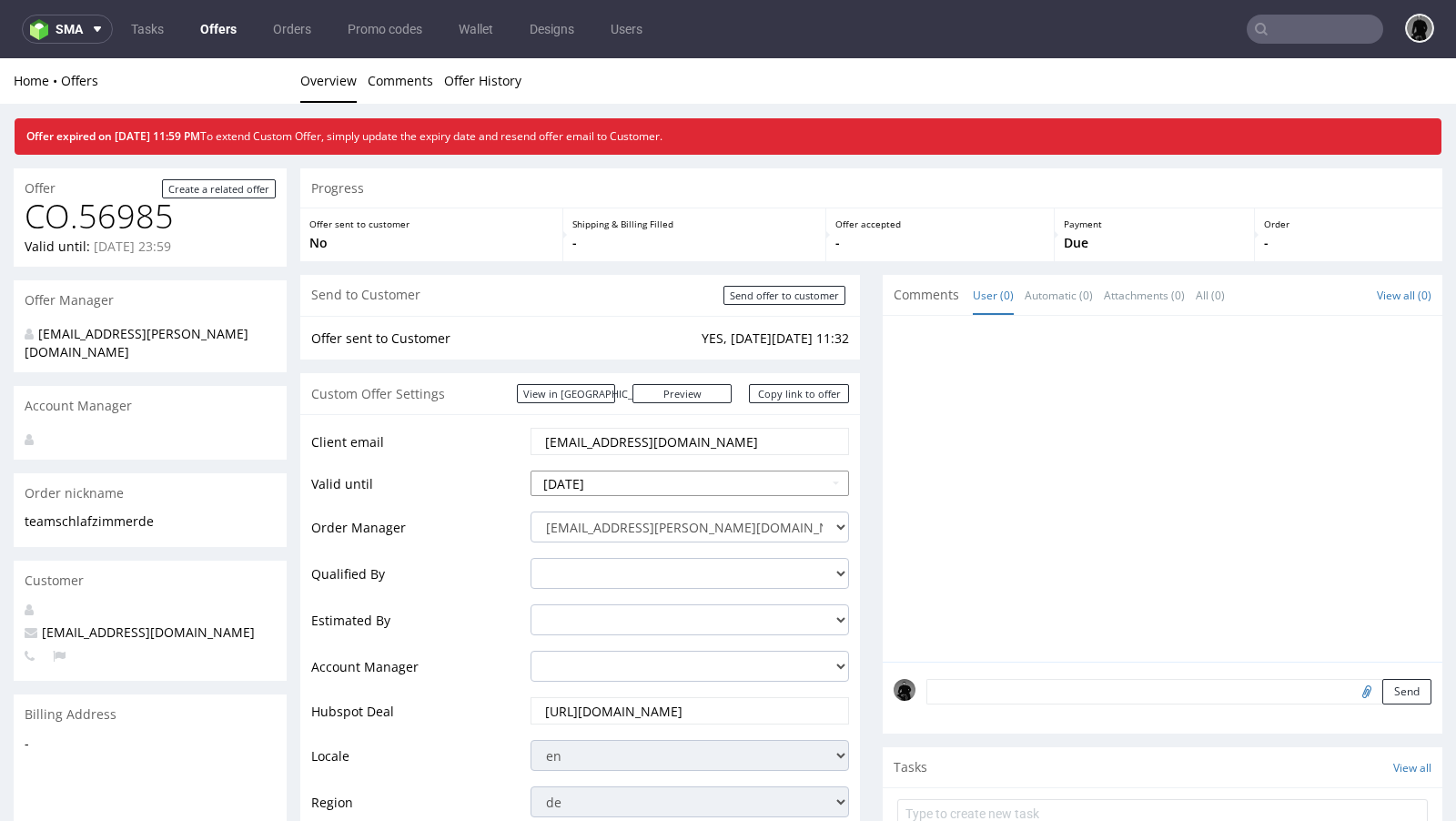
click at [629, 482] on input "[DATE]" at bounding box center [689, 482] width 318 height 26
click at [597, 380] on td "14" at bounding box center [603, 373] width 28 height 28
type input "[DATE]"
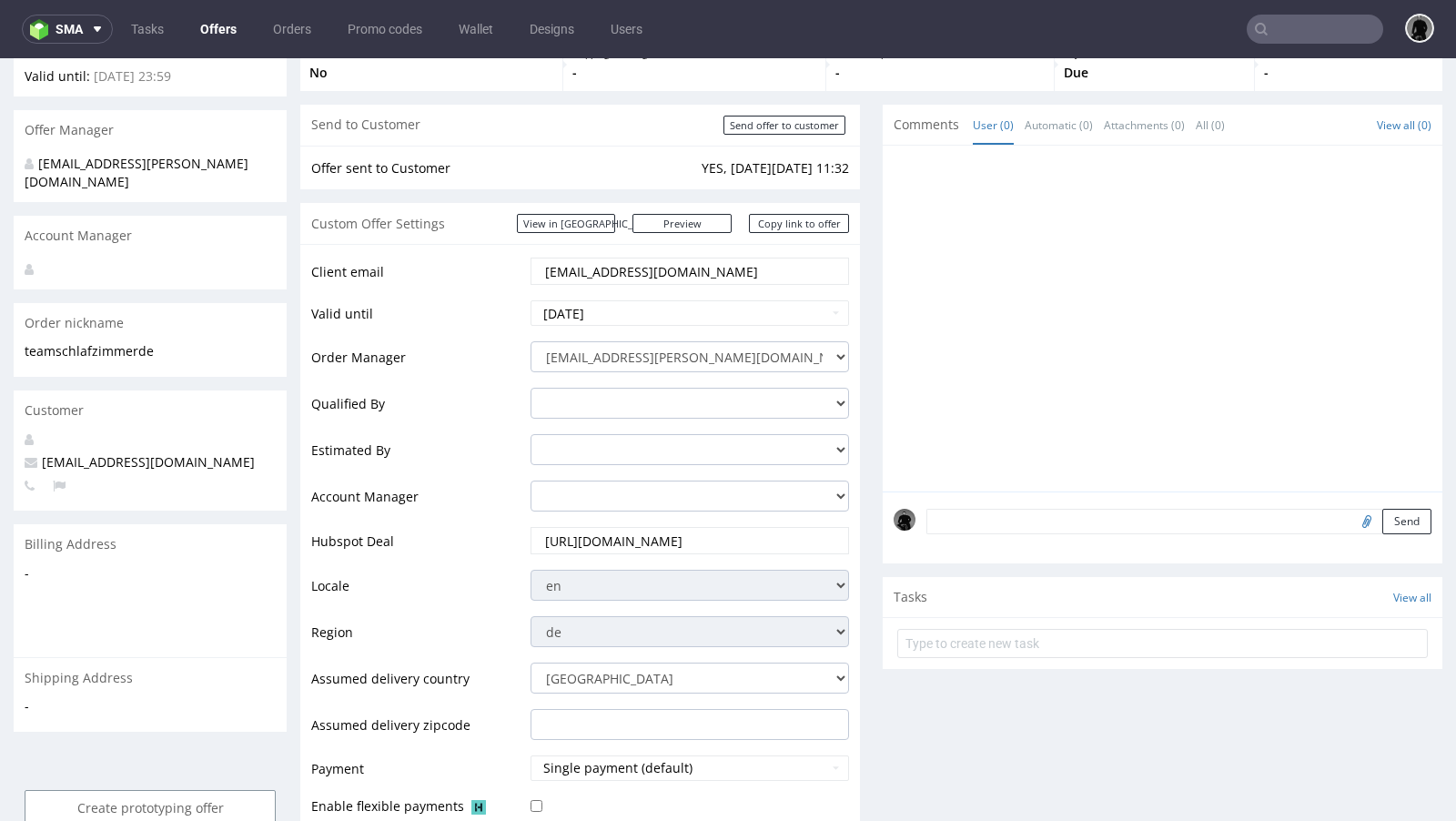
scroll to position [333, 0]
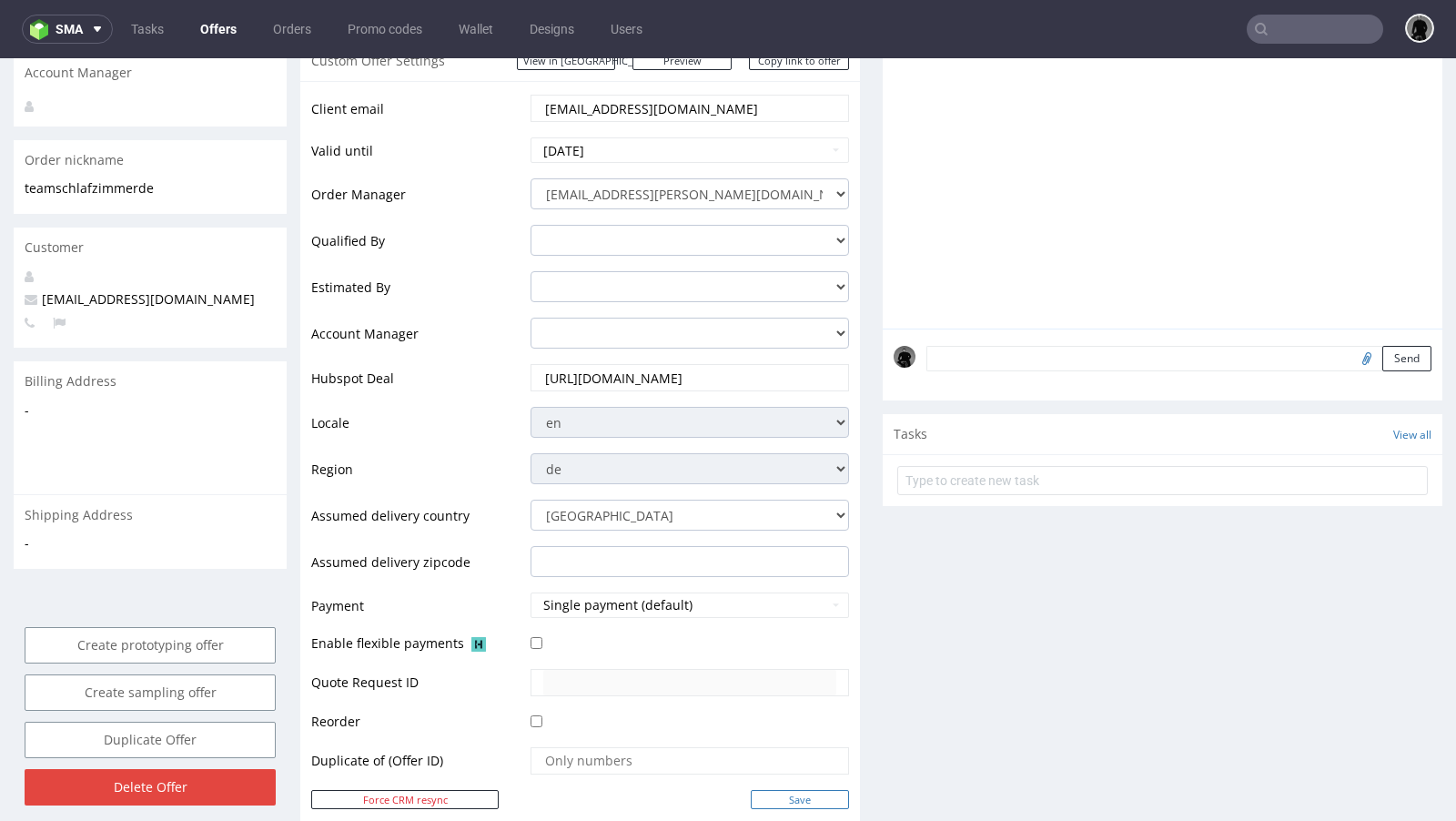
click at [769, 796] on input "Save" at bounding box center [799, 800] width 98 height 19
type input "In progress..."
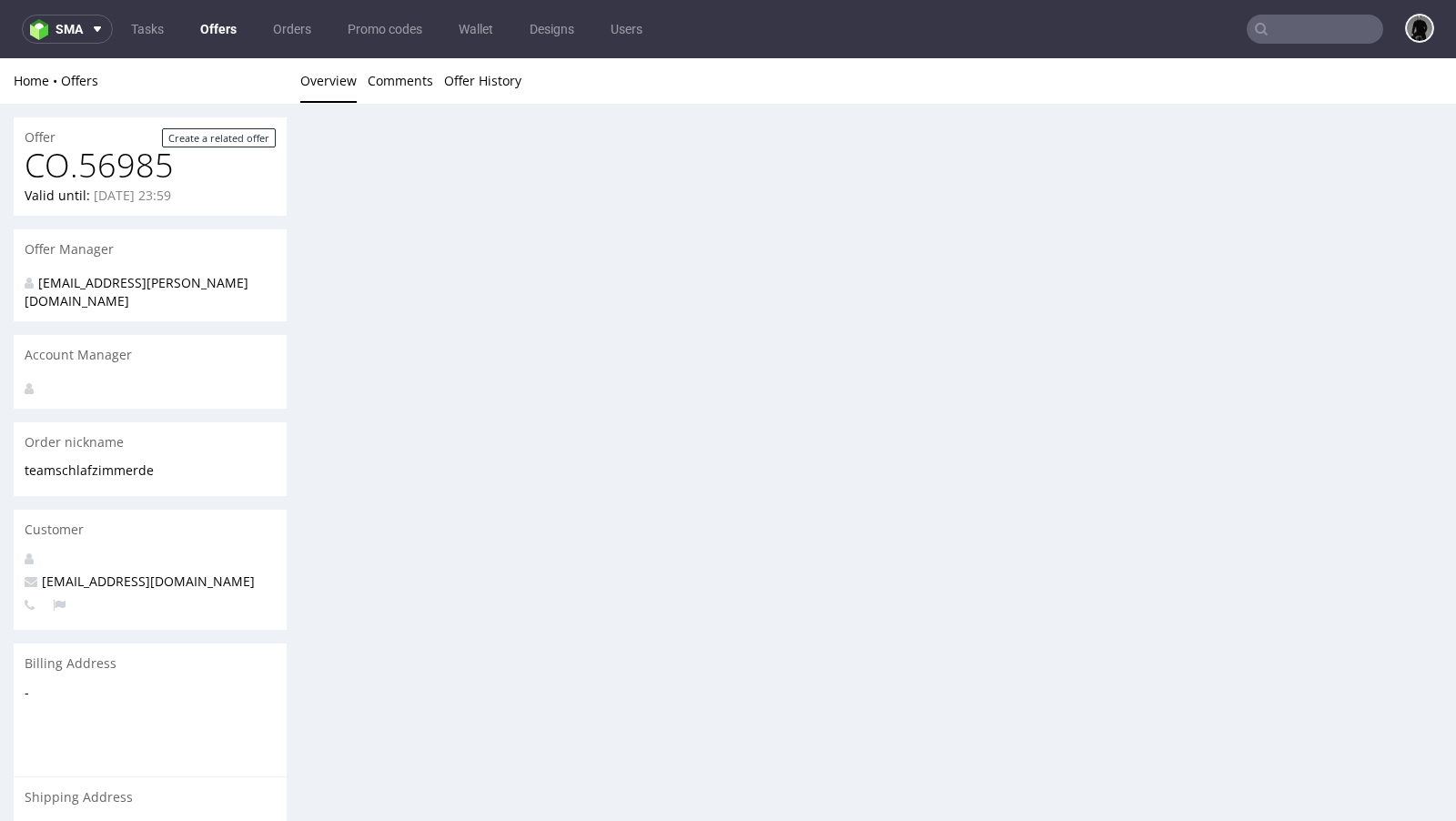
scroll to position [0, 0]
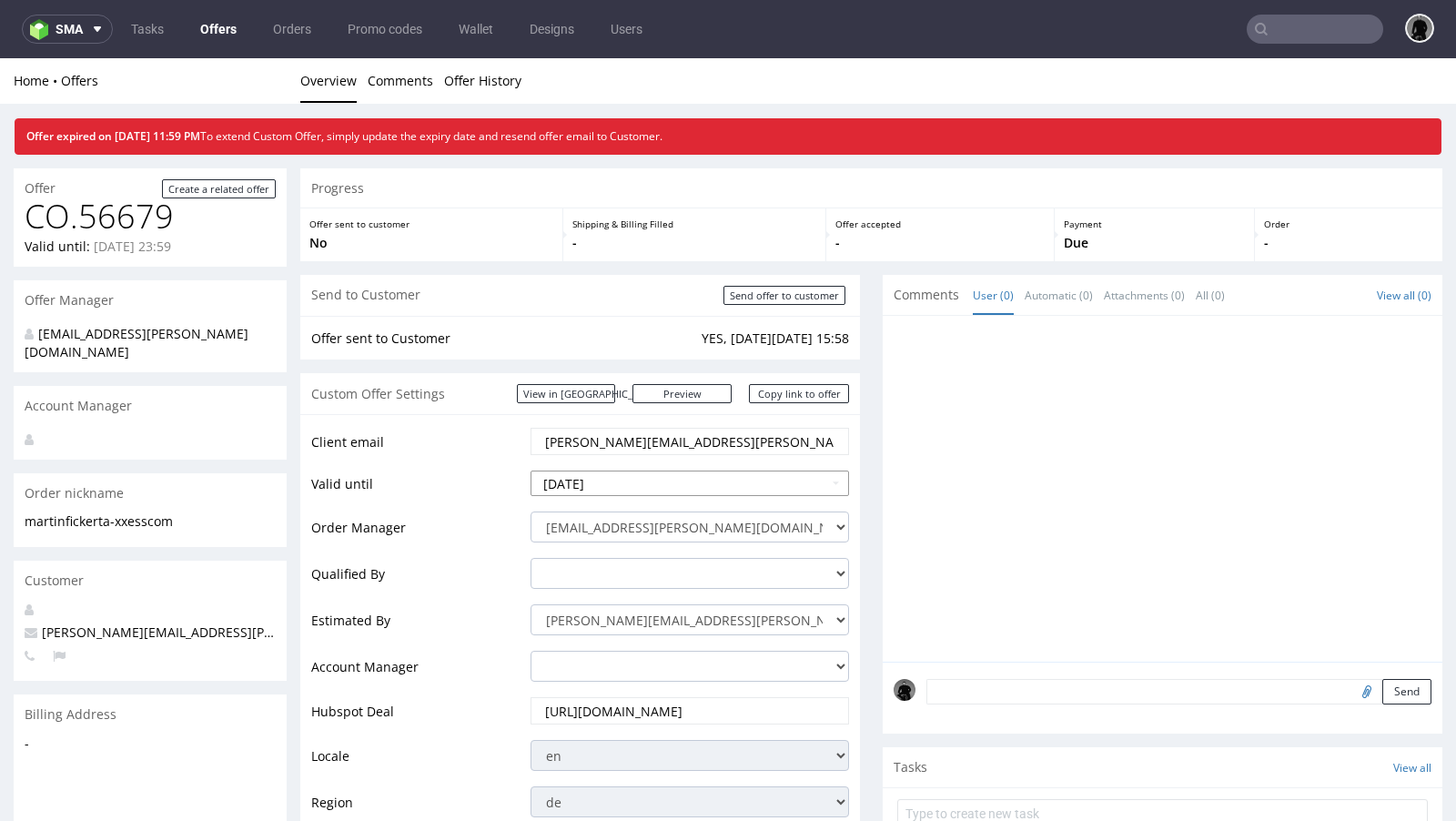
click at [613, 478] on input "[DATE]" at bounding box center [689, 482] width 318 height 26
click at [604, 384] on td "14" at bounding box center [603, 373] width 28 height 28
type input "[DATE]"
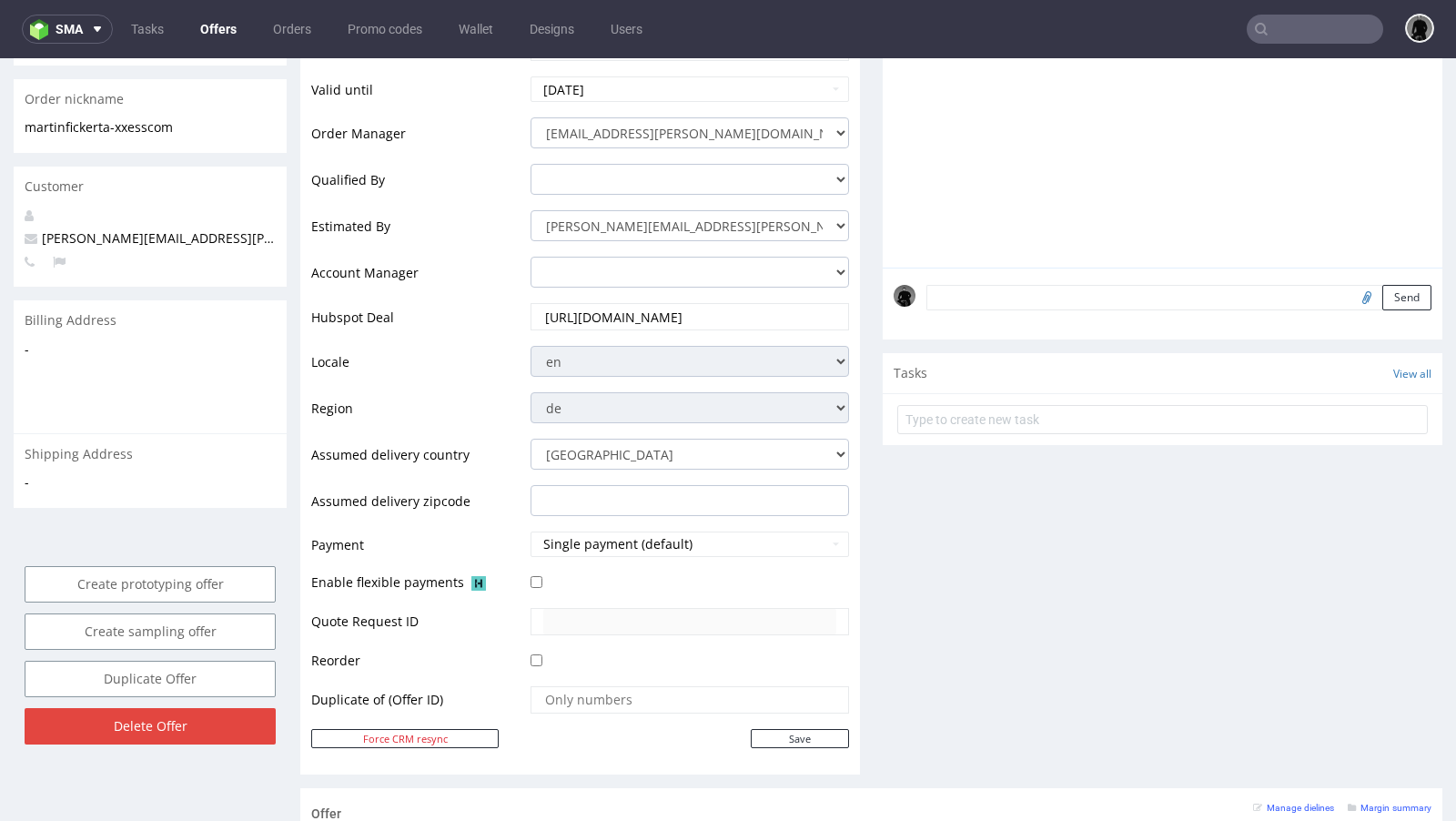
scroll to position [487, 0]
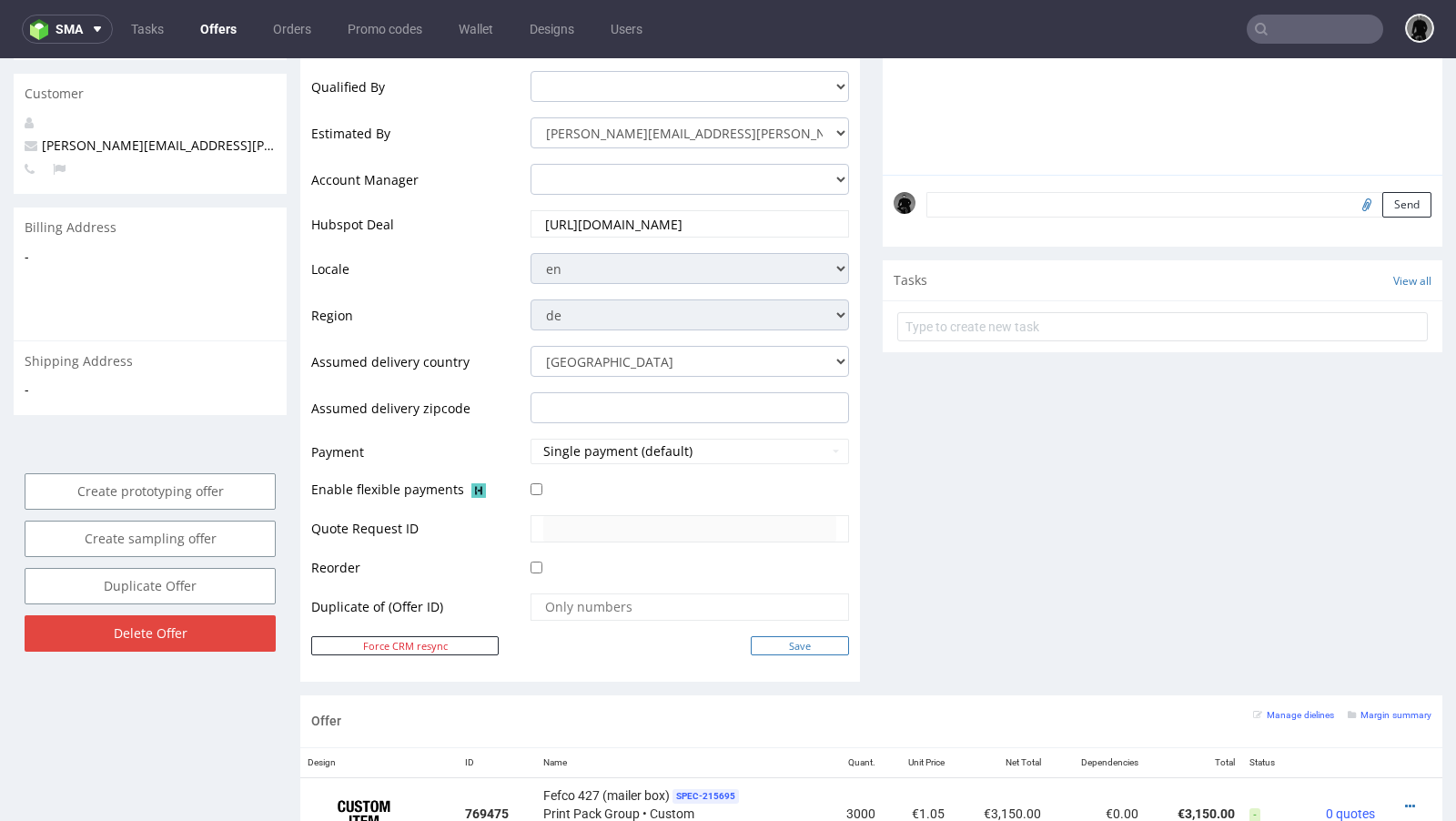
click at [773, 636] on input "Save" at bounding box center [799, 646] width 98 height 19
type input "In progress..."
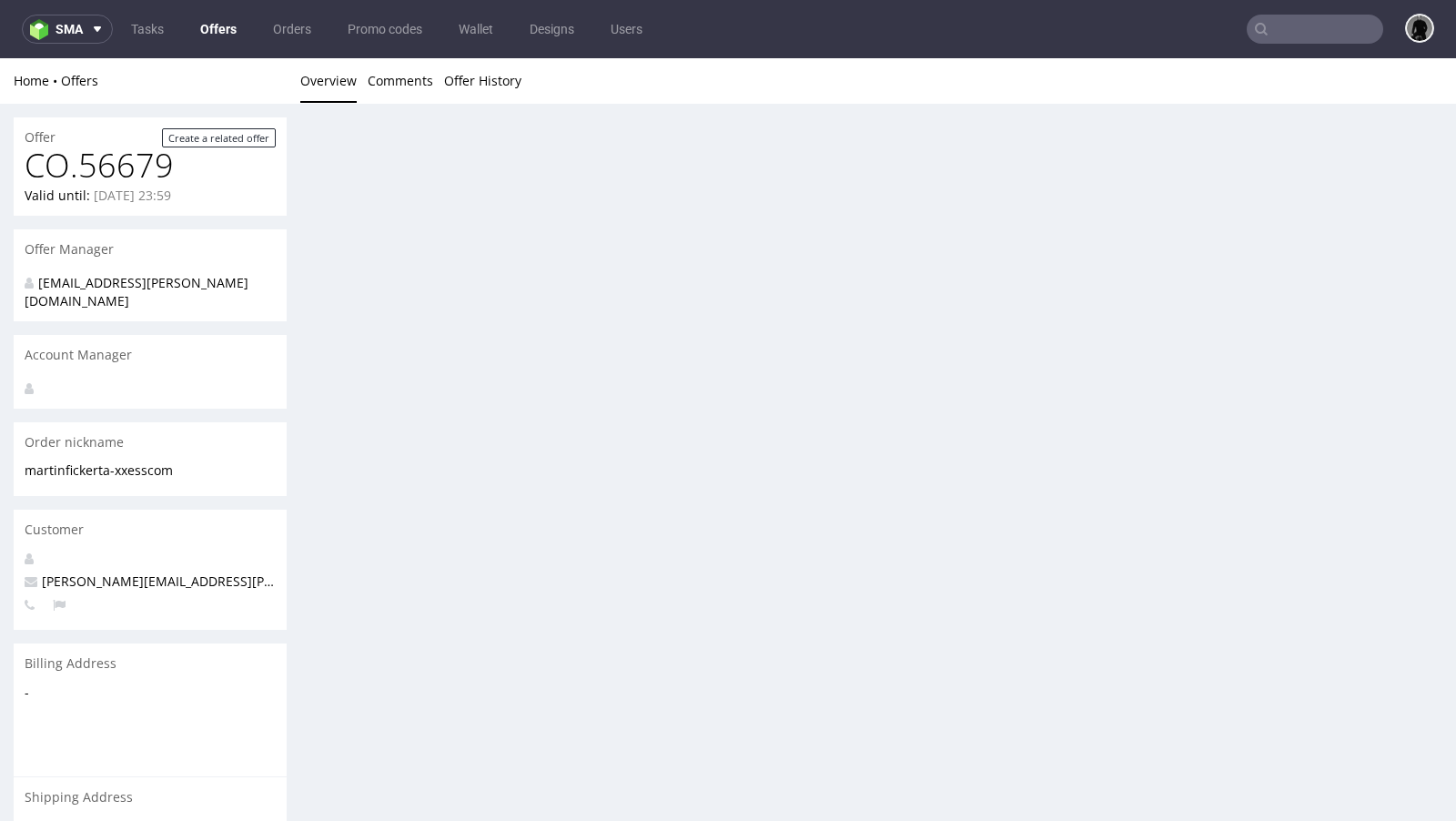
scroll to position [0, 0]
